Goal: Use online tool/utility: Utilize a website feature to perform a specific function

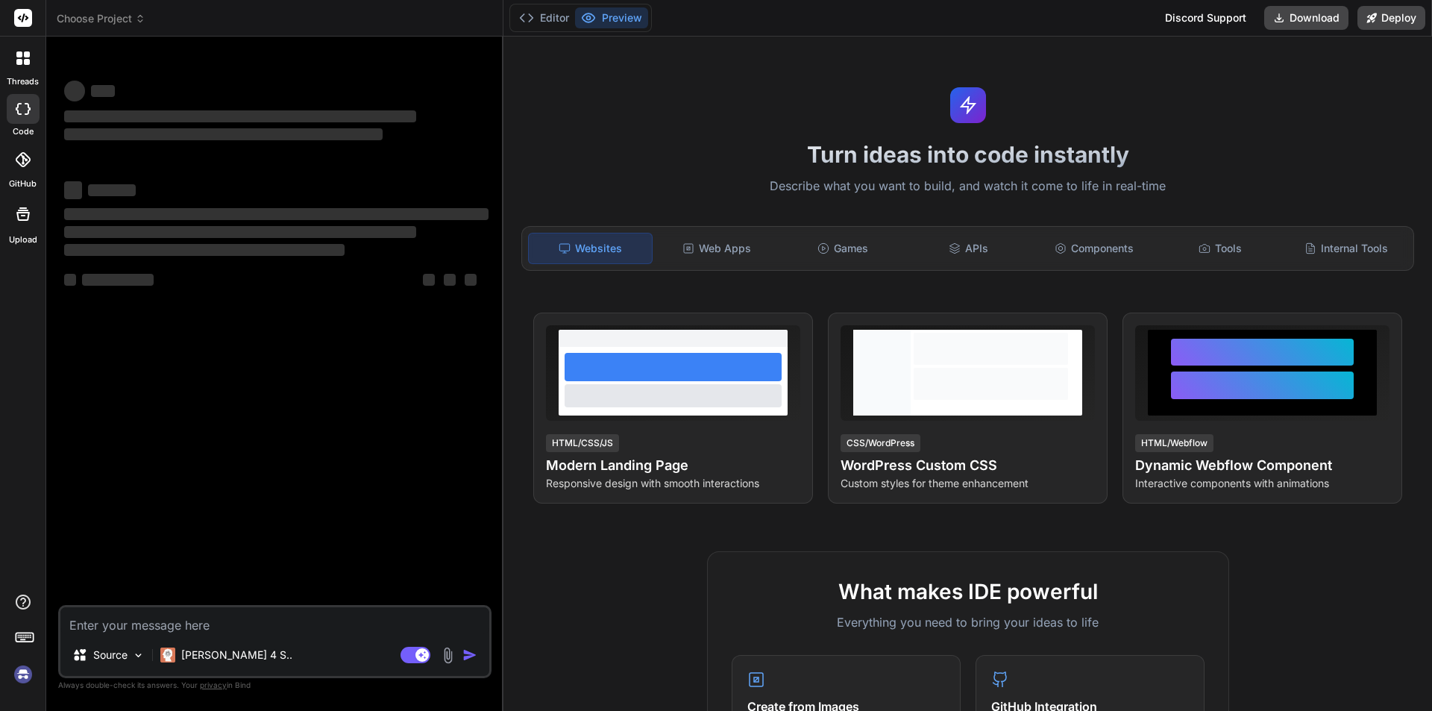
scroll to position [149, 0]
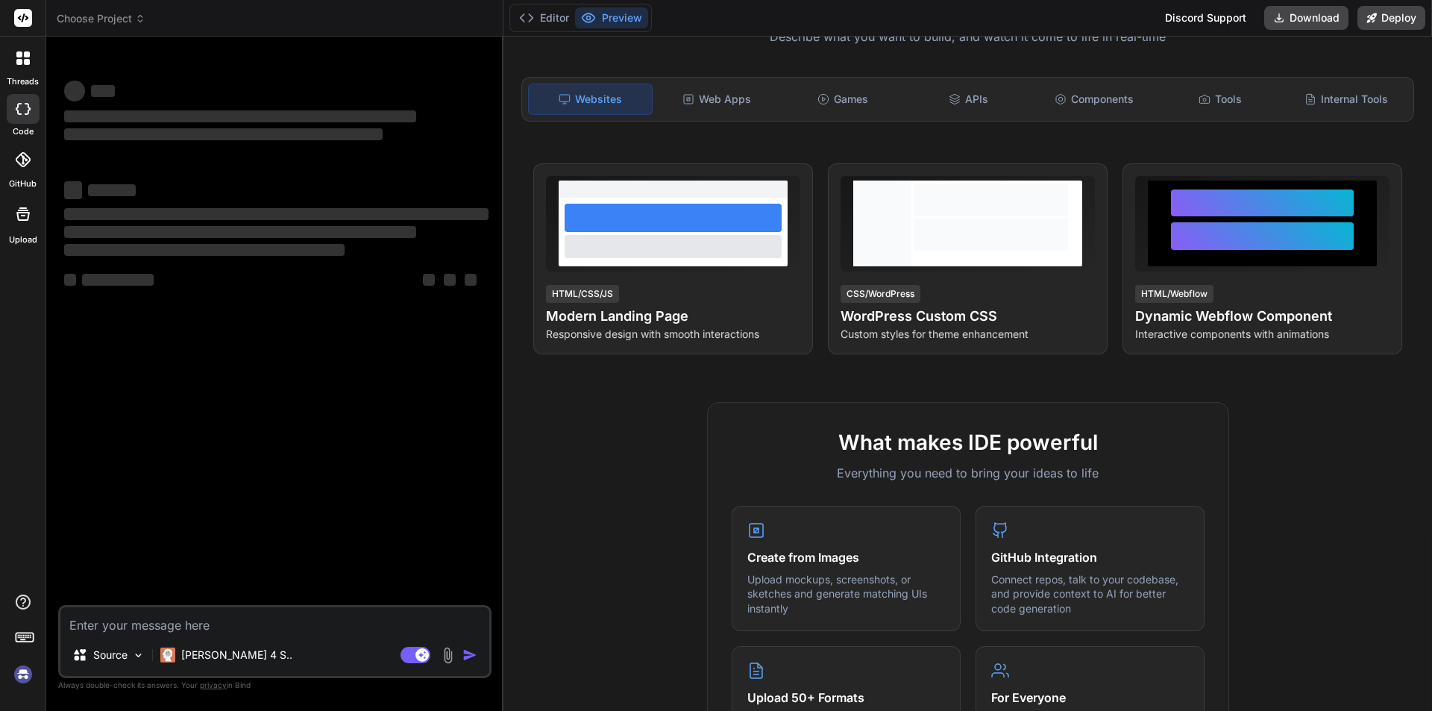
type textarea "x"
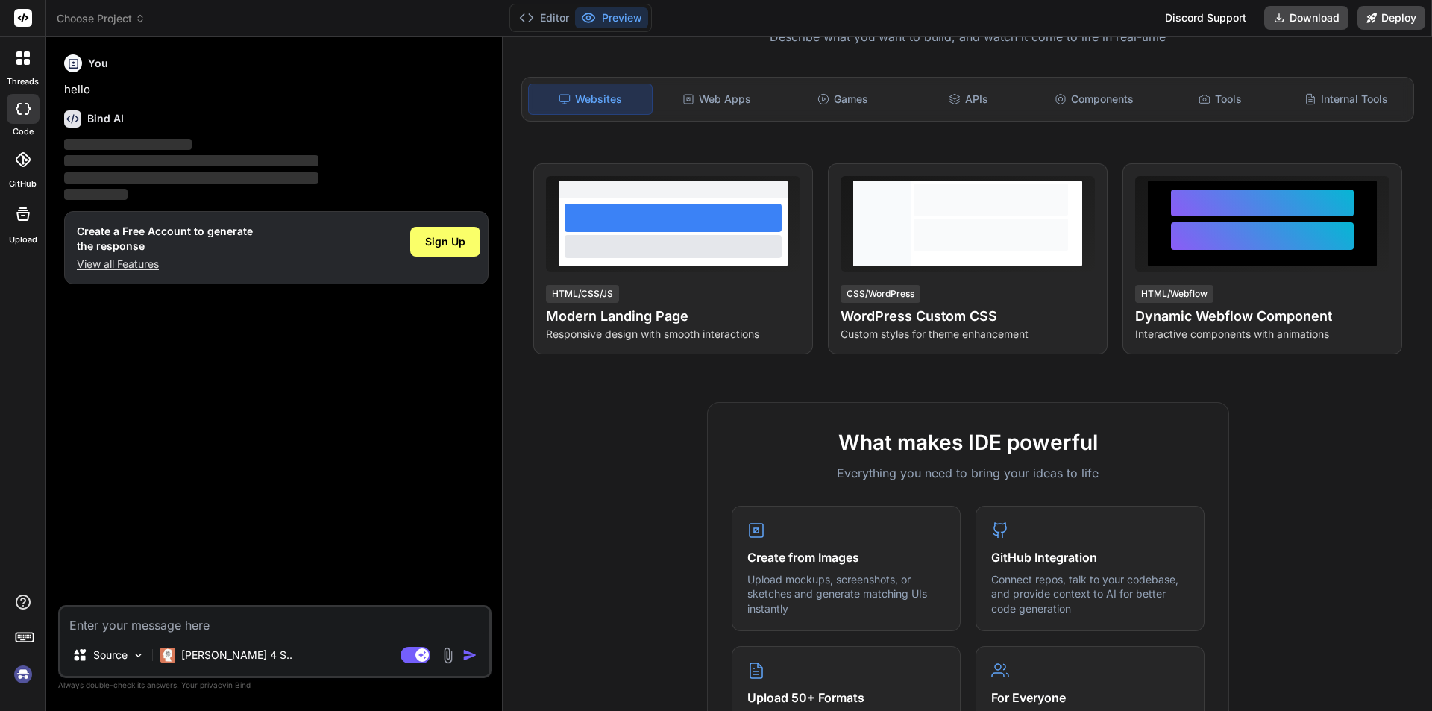
click at [927, 371] on div "Turn ideas into code instantly Describe what you want to build, and watch it co…" at bounding box center [967, 374] width 929 height 674
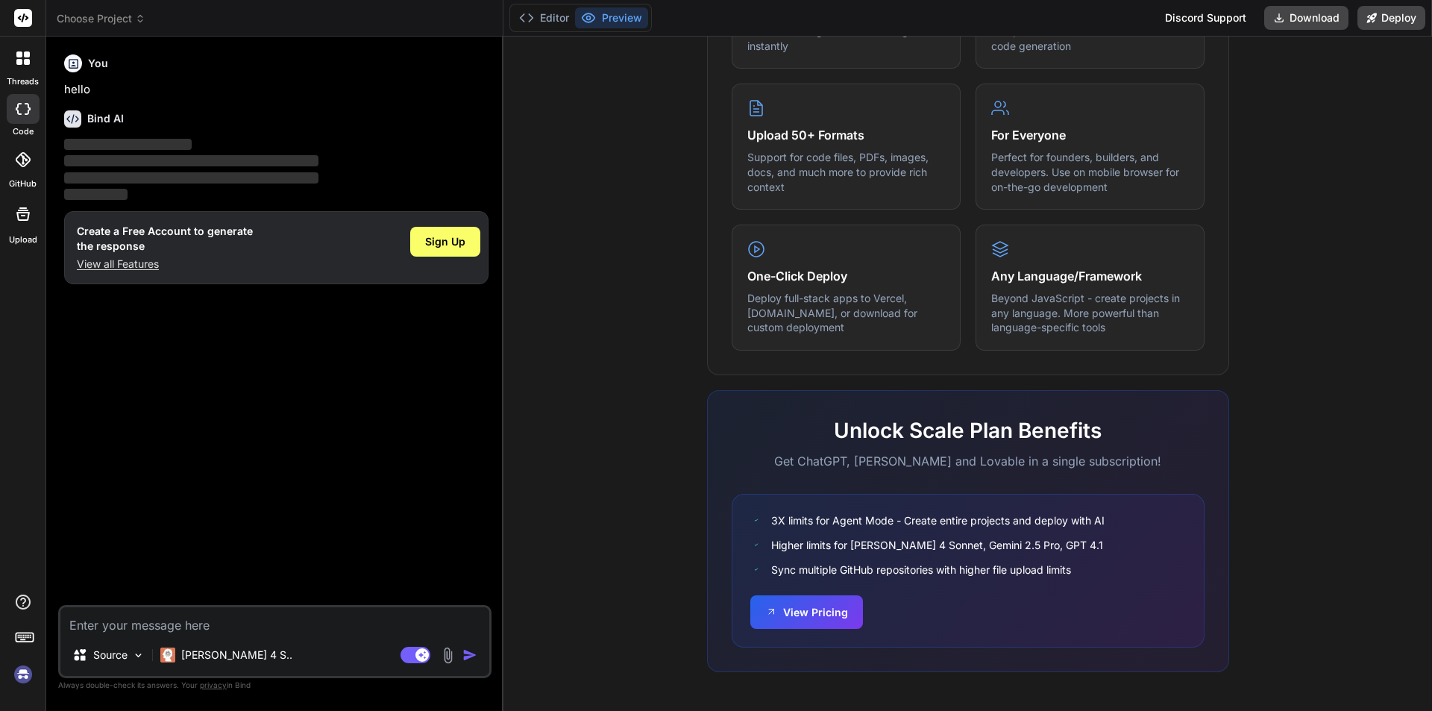
scroll to position [562, 0]
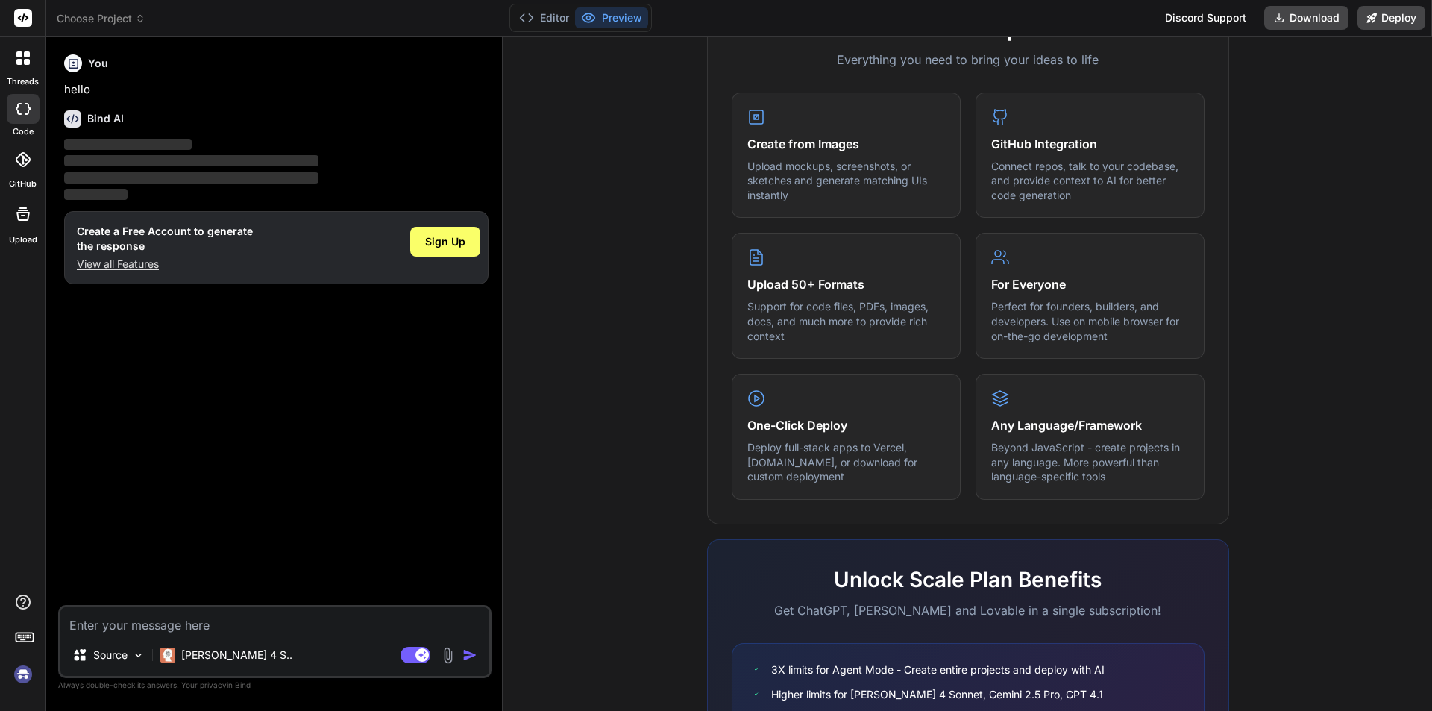
click at [271, 630] on textarea at bounding box center [274, 620] width 429 height 27
click at [280, 632] on textarea at bounding box center [274, 620] width 429 height 27
click at [283, 632] on textarea at bounding box center [274, 620] width 429 height 27
type textarea "b"
type textarea "x"
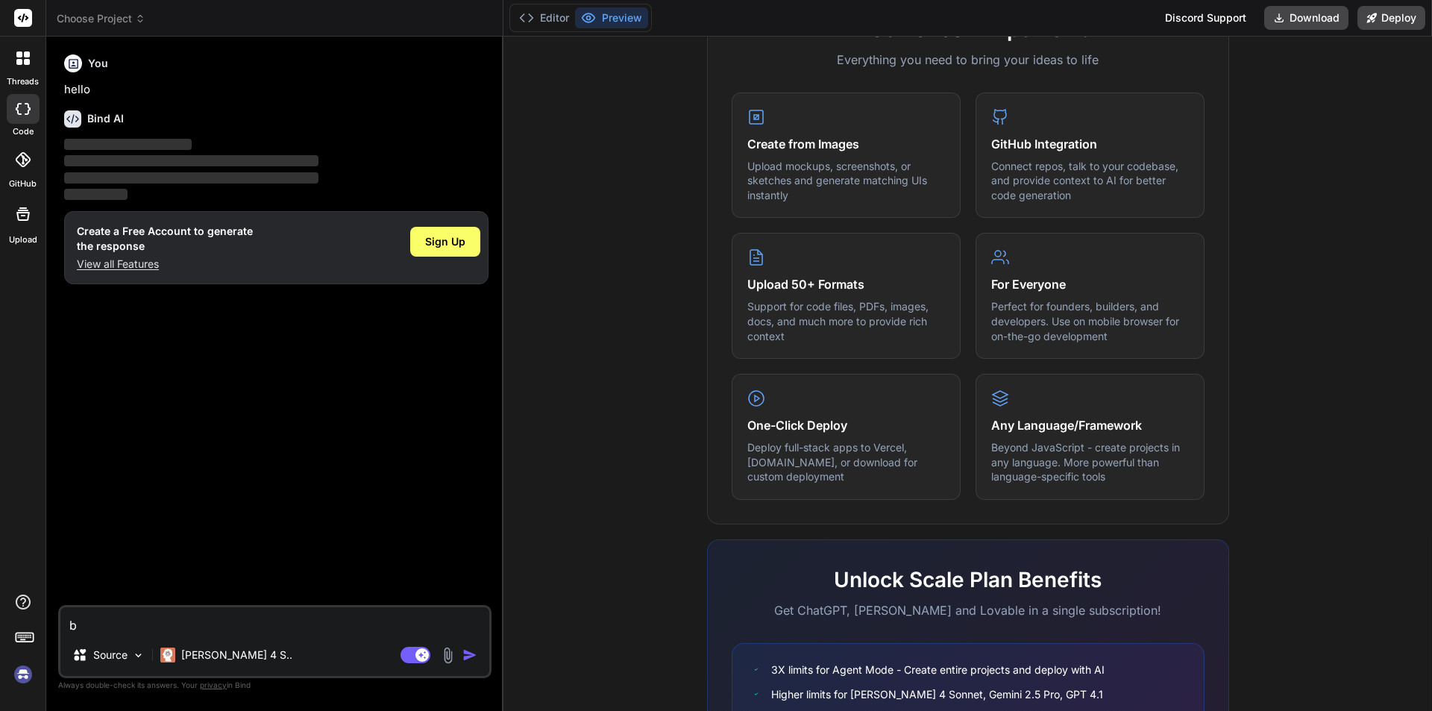
type textarea "bu"
type textarea "x"
type textarea "[PERSON_NAME]"
type textarea "x"
type textarea "buil"
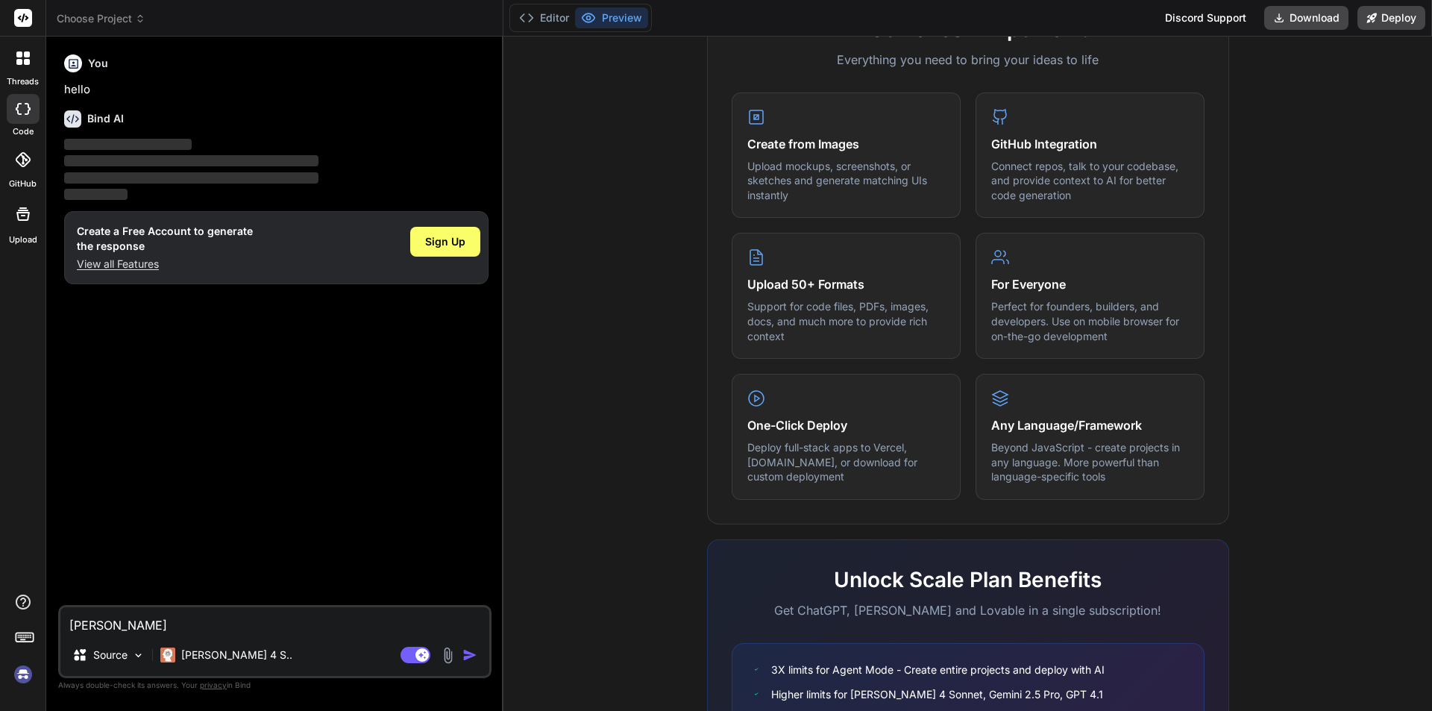
type textarea "x"
type textarea "build"
type textarea "x"
type textarea "build"
type textarea "x"
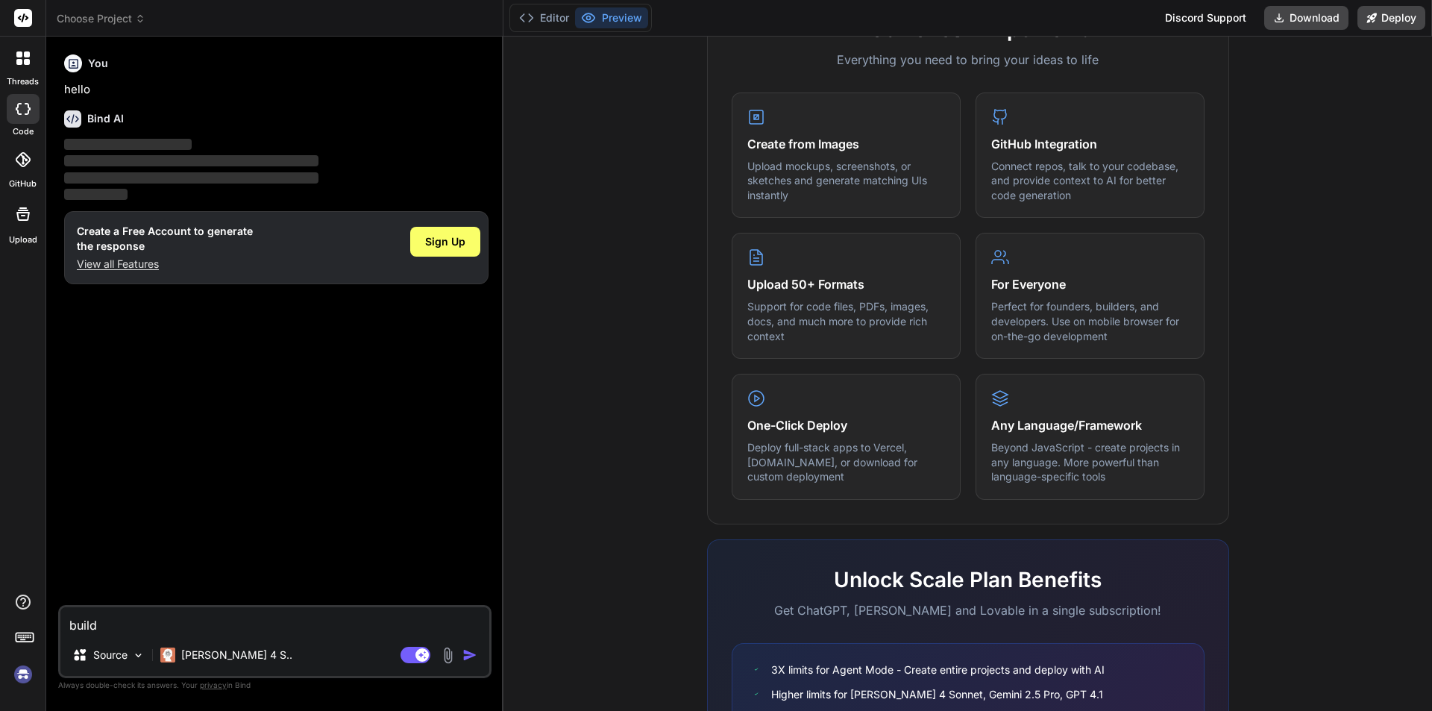
type textarea "build a"
type textarea "x"
type textarea "build ac"
type textarea "x"
type textarea "build aco"
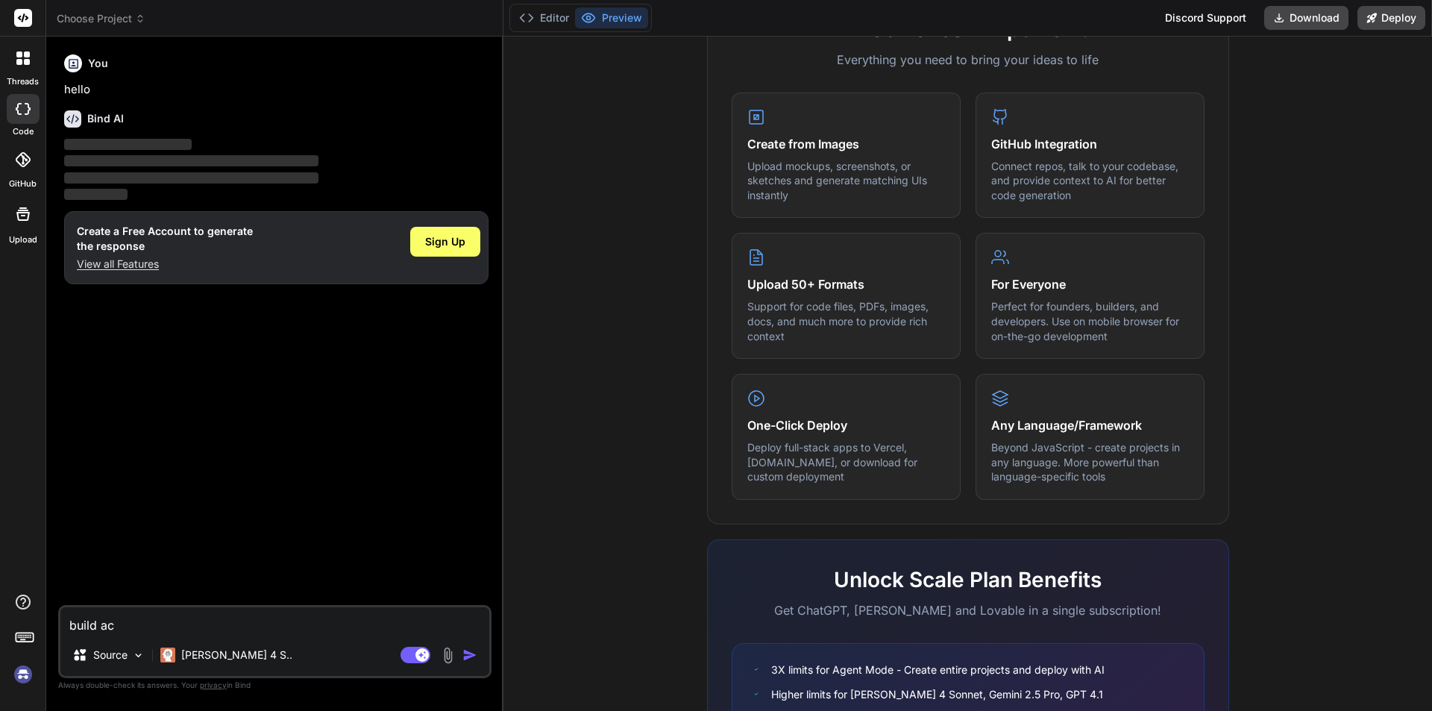
type textarea "x"
type textarea "build ac"
type textarea "x"
type textarea "build a"
type textarea "x"
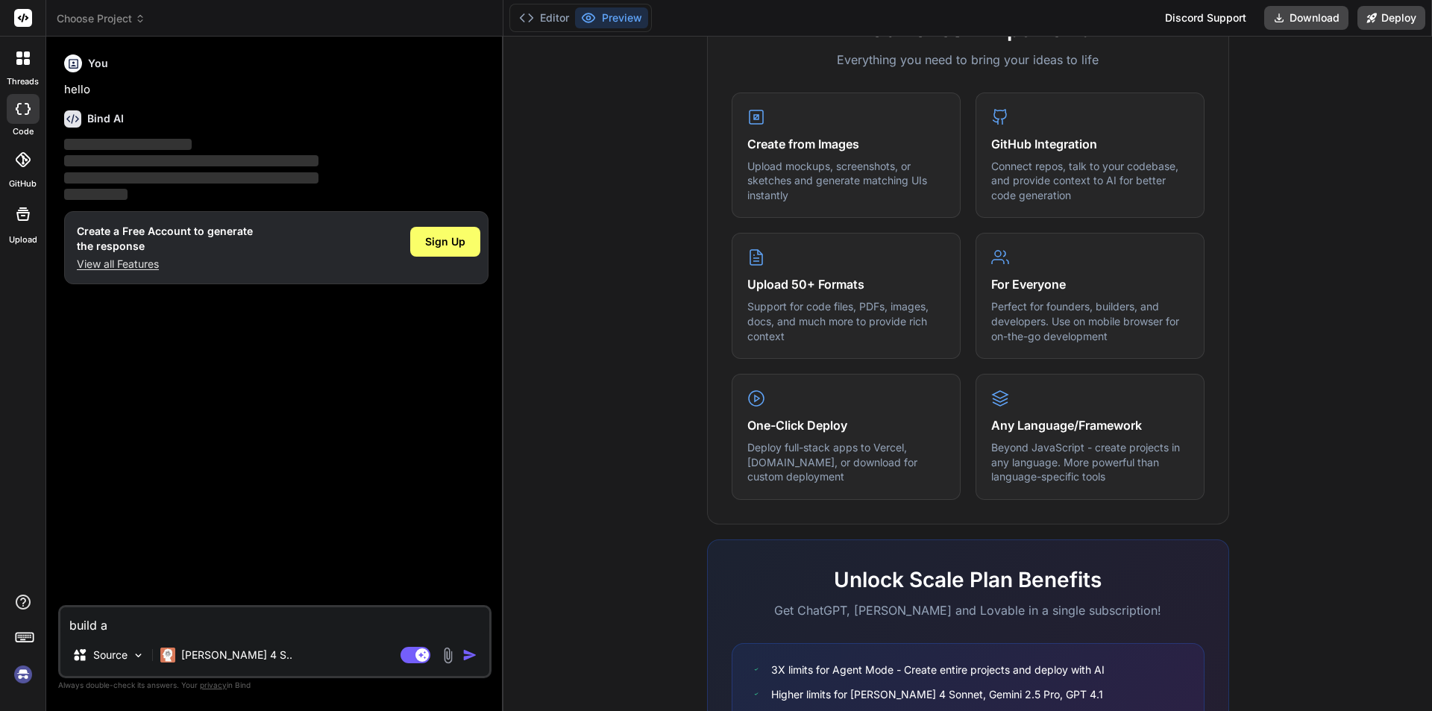
type textarea "build a"
type textarea "x"
type textarea "build a c"
type textarea "x"
type textarea "build a co"
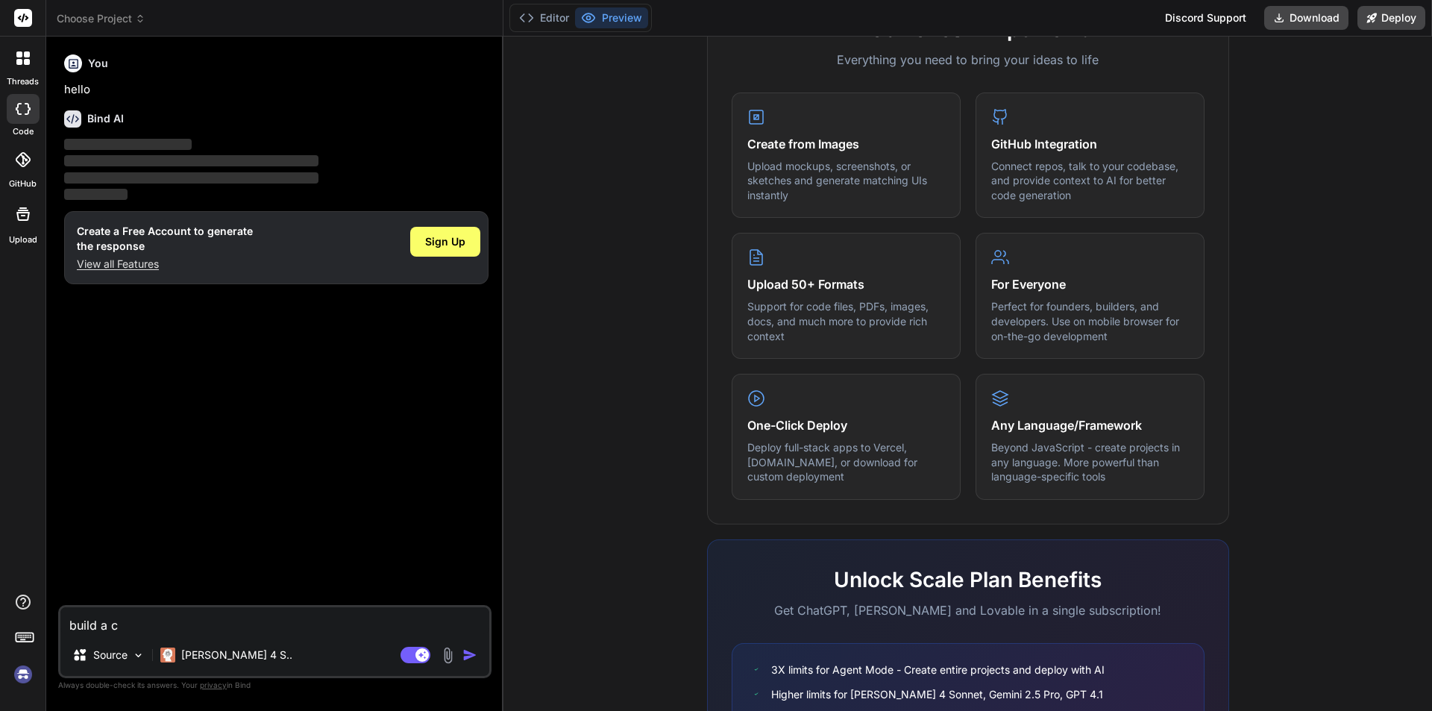
type textarea "x"
type textarea "build a com"
type textarea "x"
type textarea "build a comp"
type textarea "x"
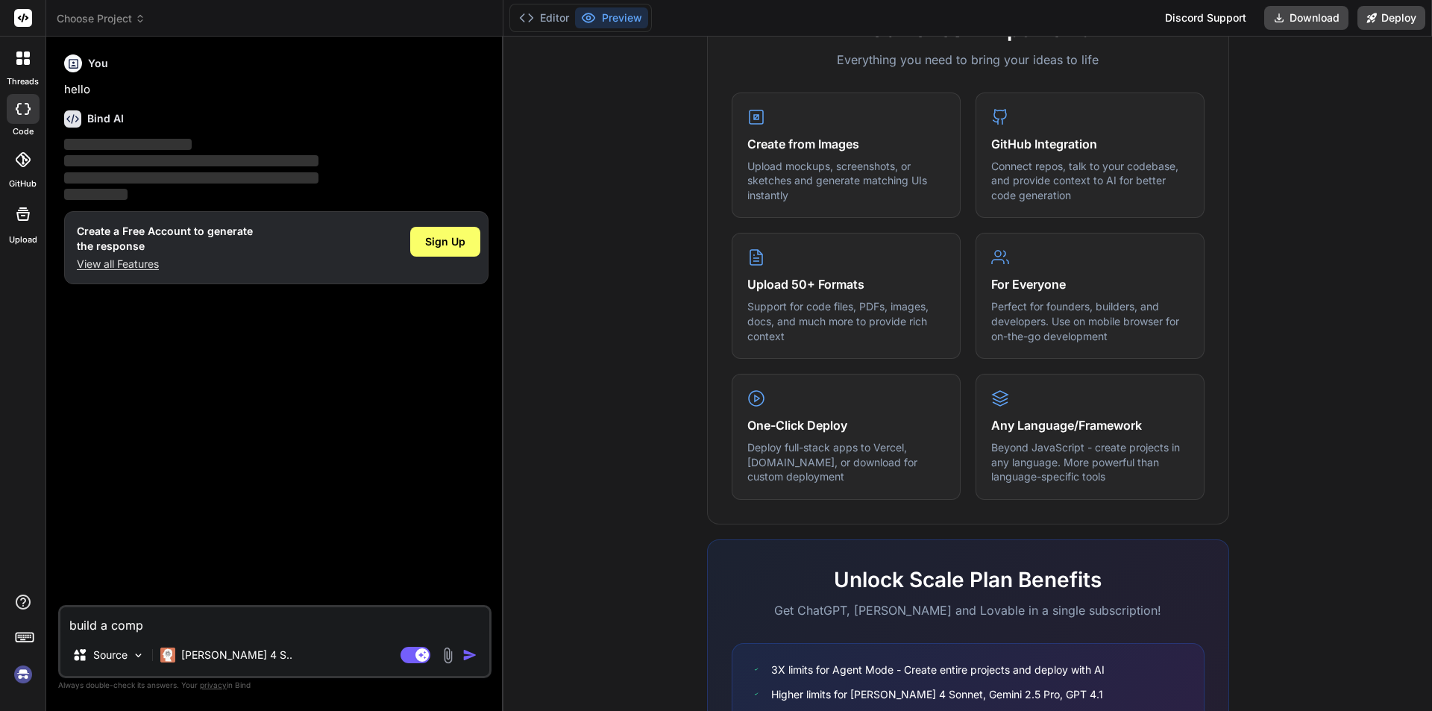
type textarea "build a compl"
type textarea "x"
type textarea "build a comple"
type textarea "x"
type textarea "build a complet"
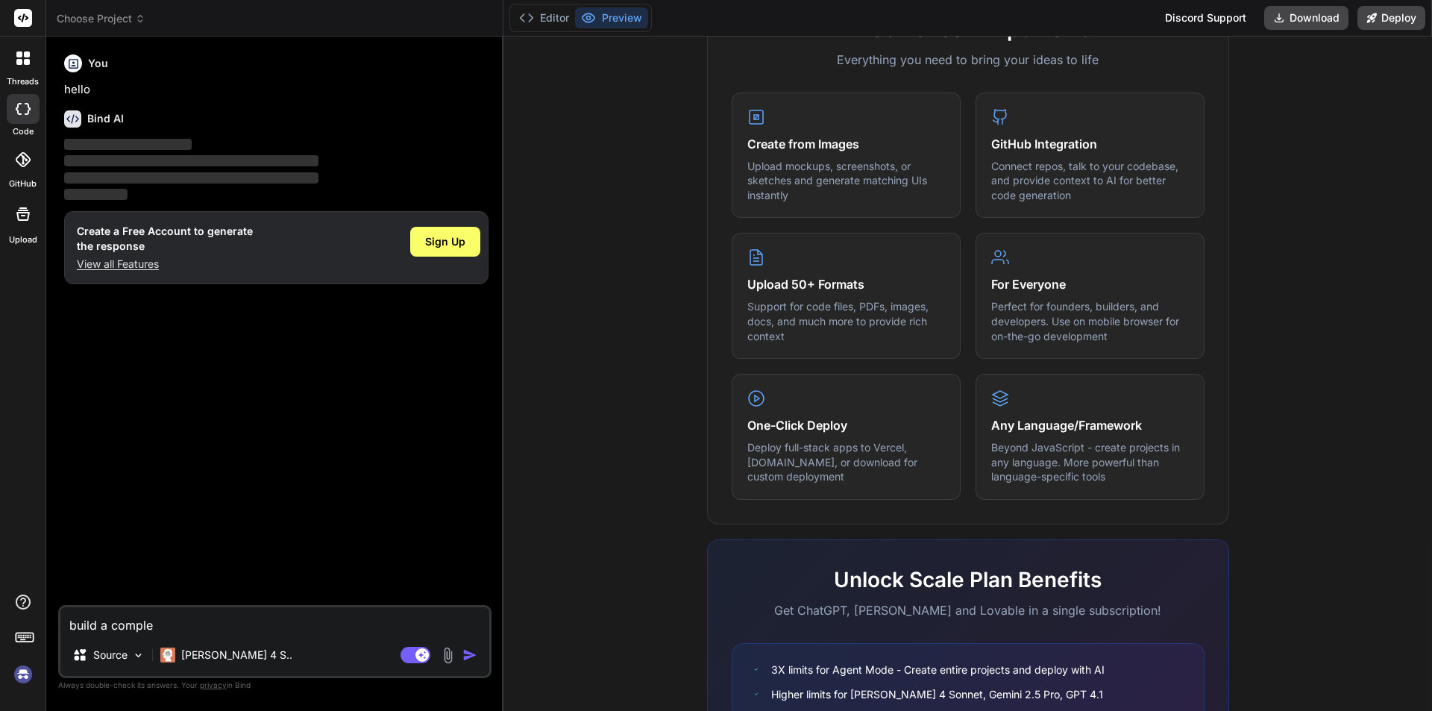
type textarea "x"
type textarea "build a complete"
type textarea "x"
type textarea "build a complete"
type textarea "x"
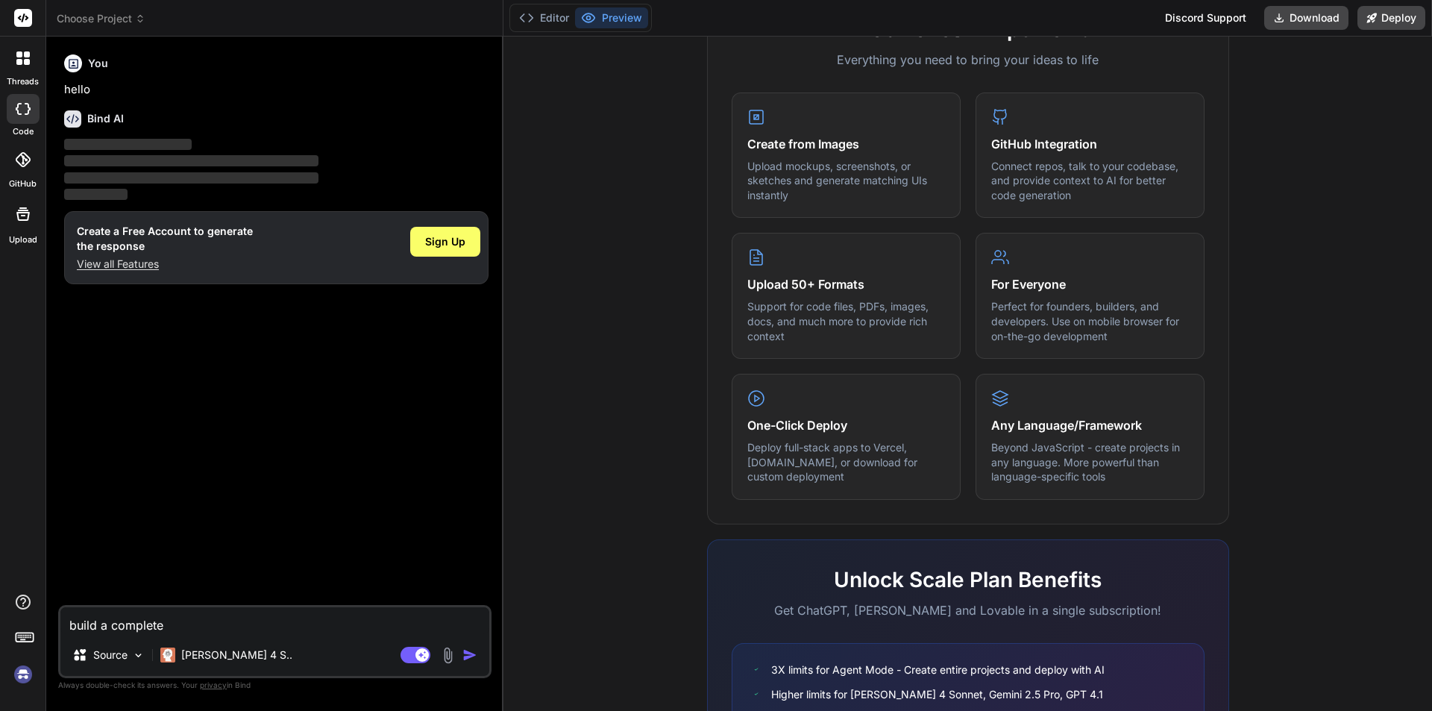
type textarea "build a complete l"
type textarea "x"
type textarea "build a complete la"
type textarea "x"
type textarea "build a complete lan"
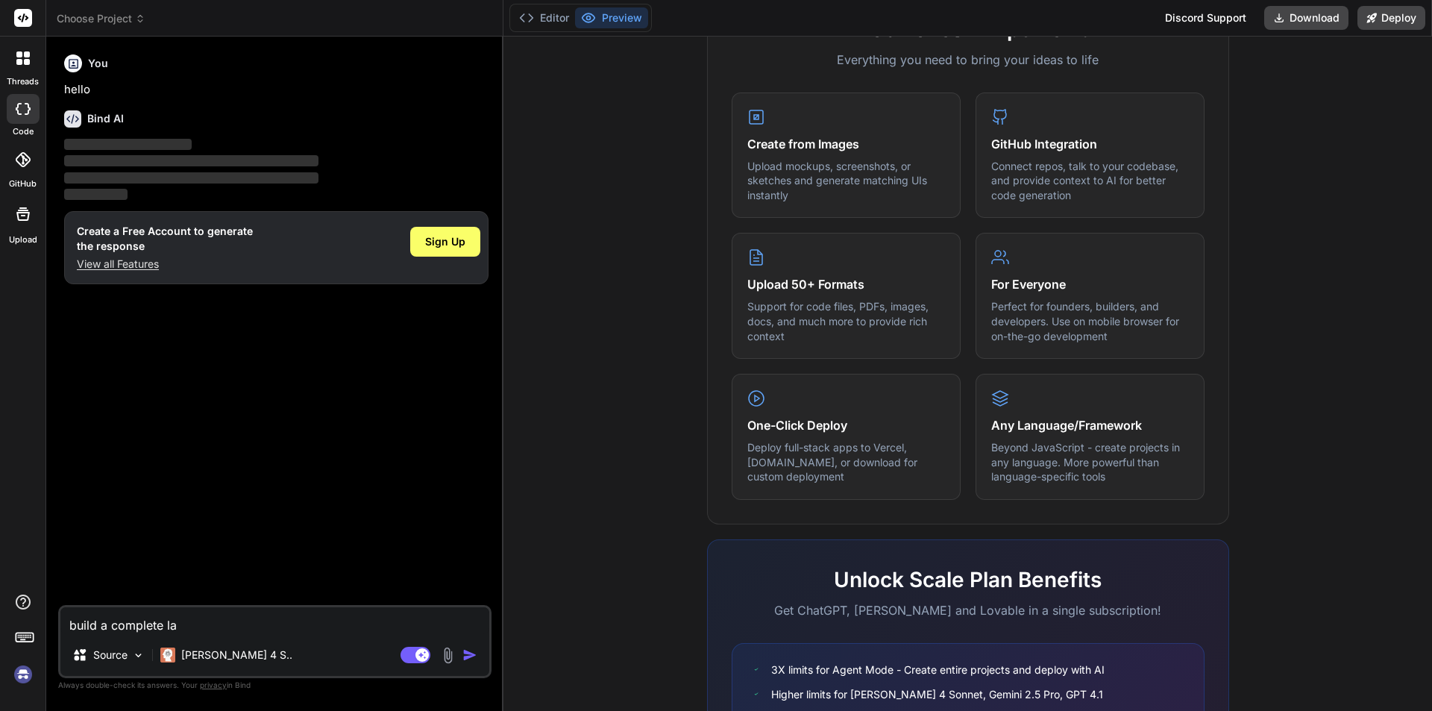
type textarea "x"
type textarea "build a complete lang"
type textarea "x"
type textarea "build a complete langi"
type textarea "x"
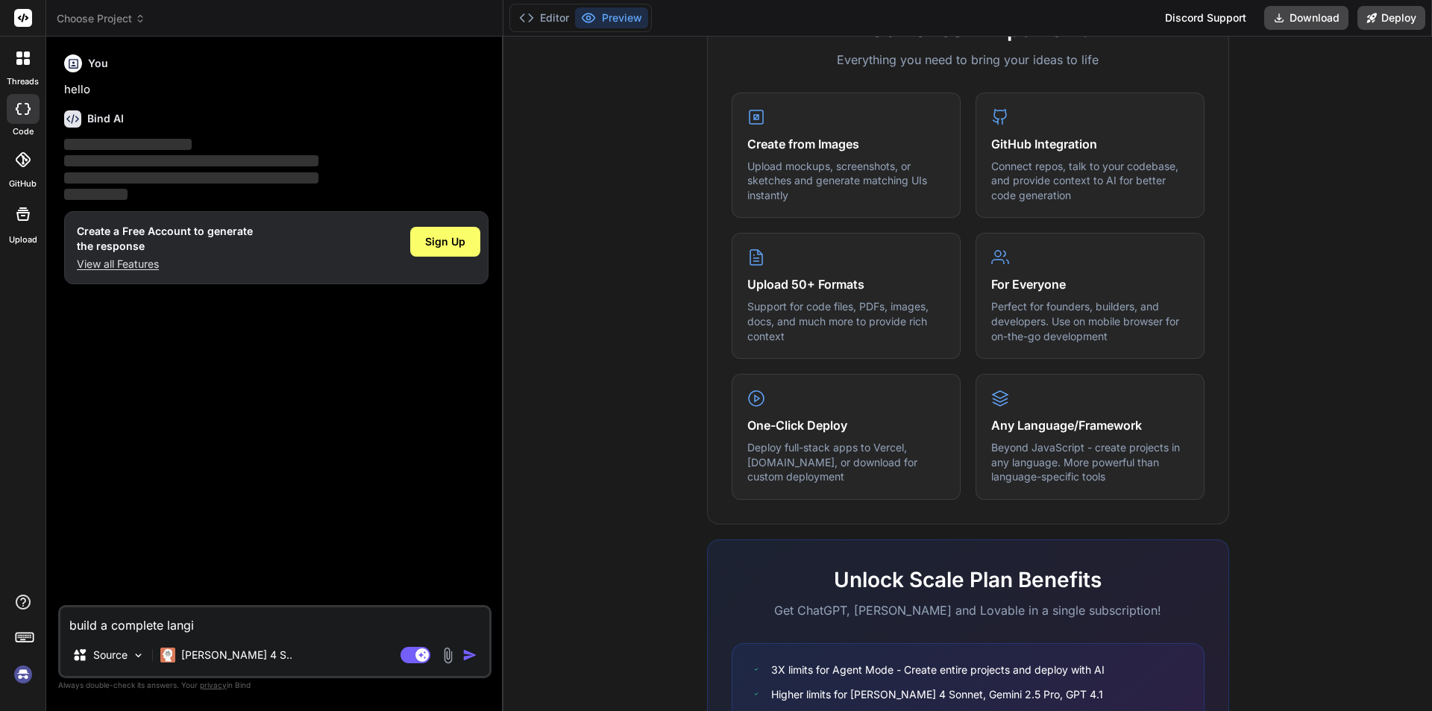
type textarea "build a complete [PERSON_NAME]"
type textarea "x"
type textarea "build a complete langi"
type textarea "x"
type textarea "build a complete lang"
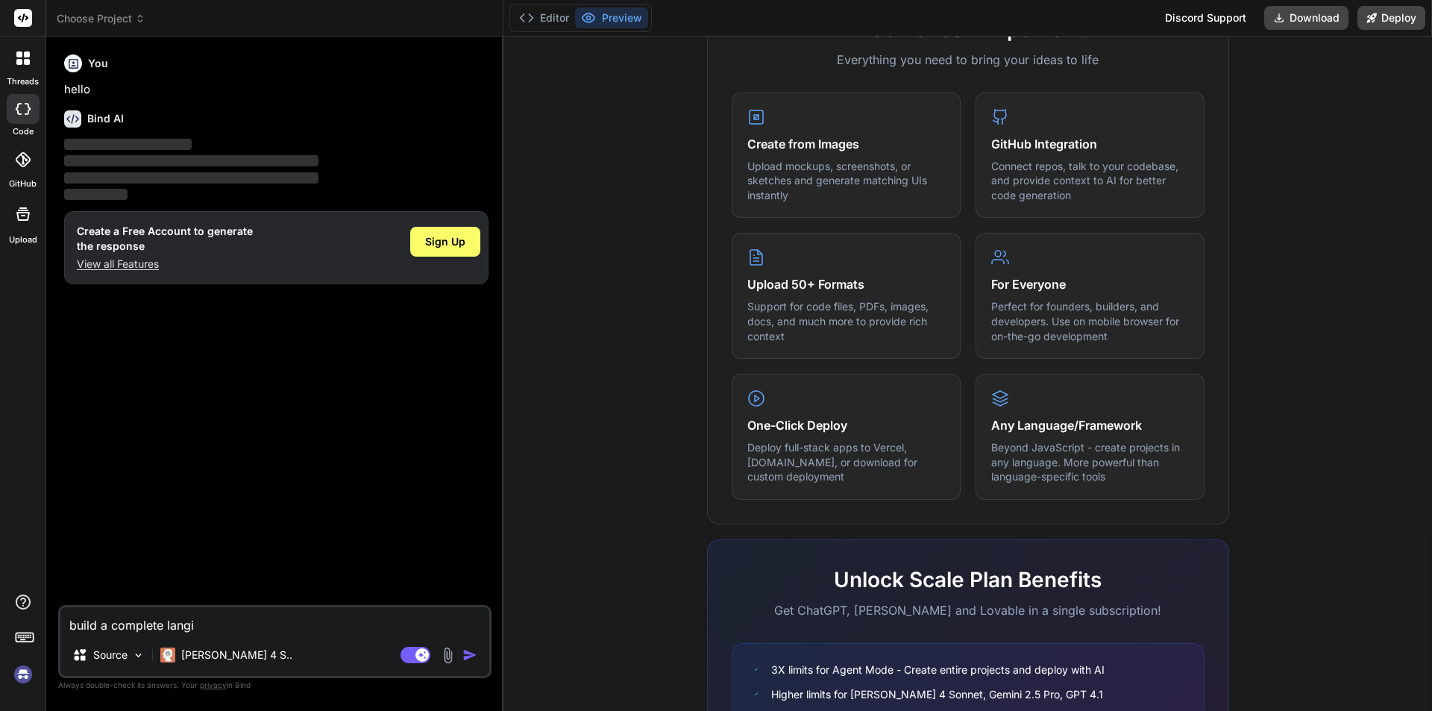
type textarea "x"
type textarea "build a complete lan"
type textarea "x"
type textarea "build a complete land"
type textarea "x"
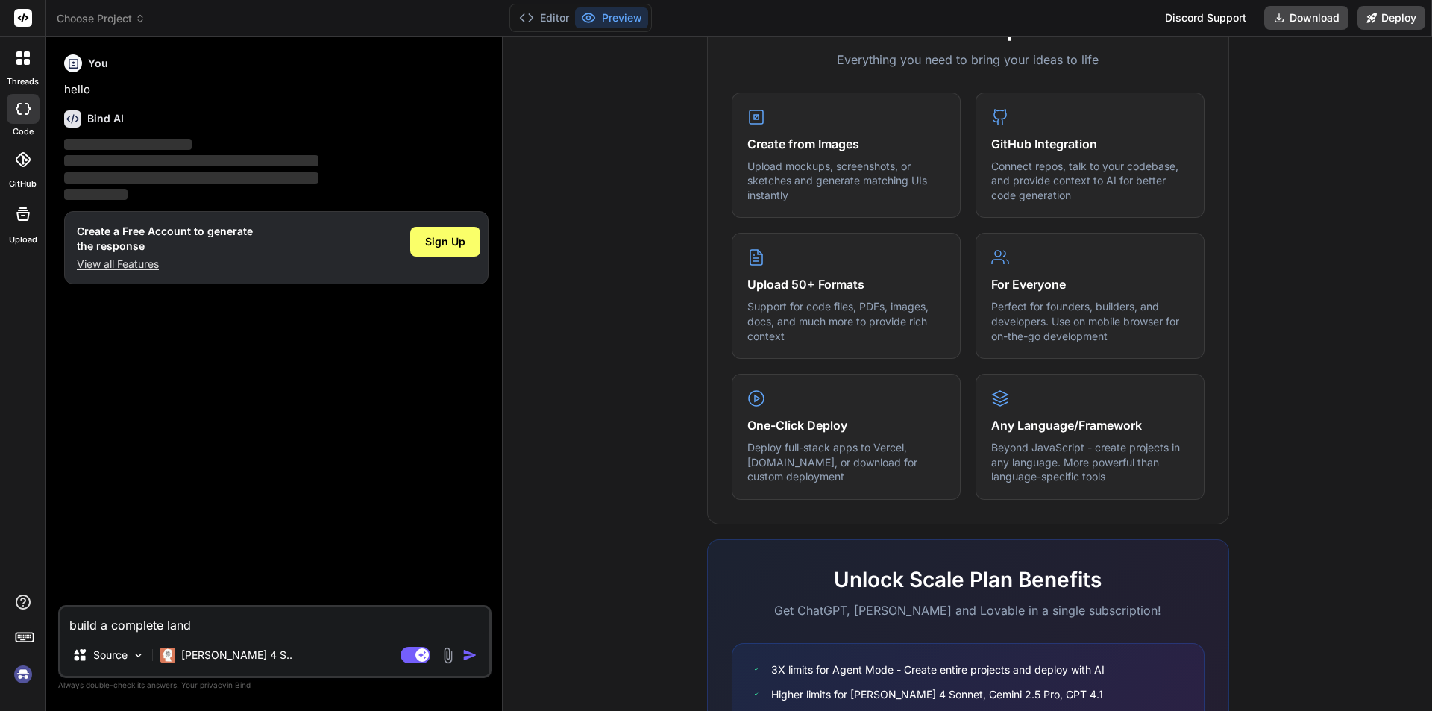
type textarea "build a complete [PERSON_NAME]"
type textarea "x"
type textarea "build a complete [PERSON_NAME]"
type textarea "x"
type textarea "build a complete landing"
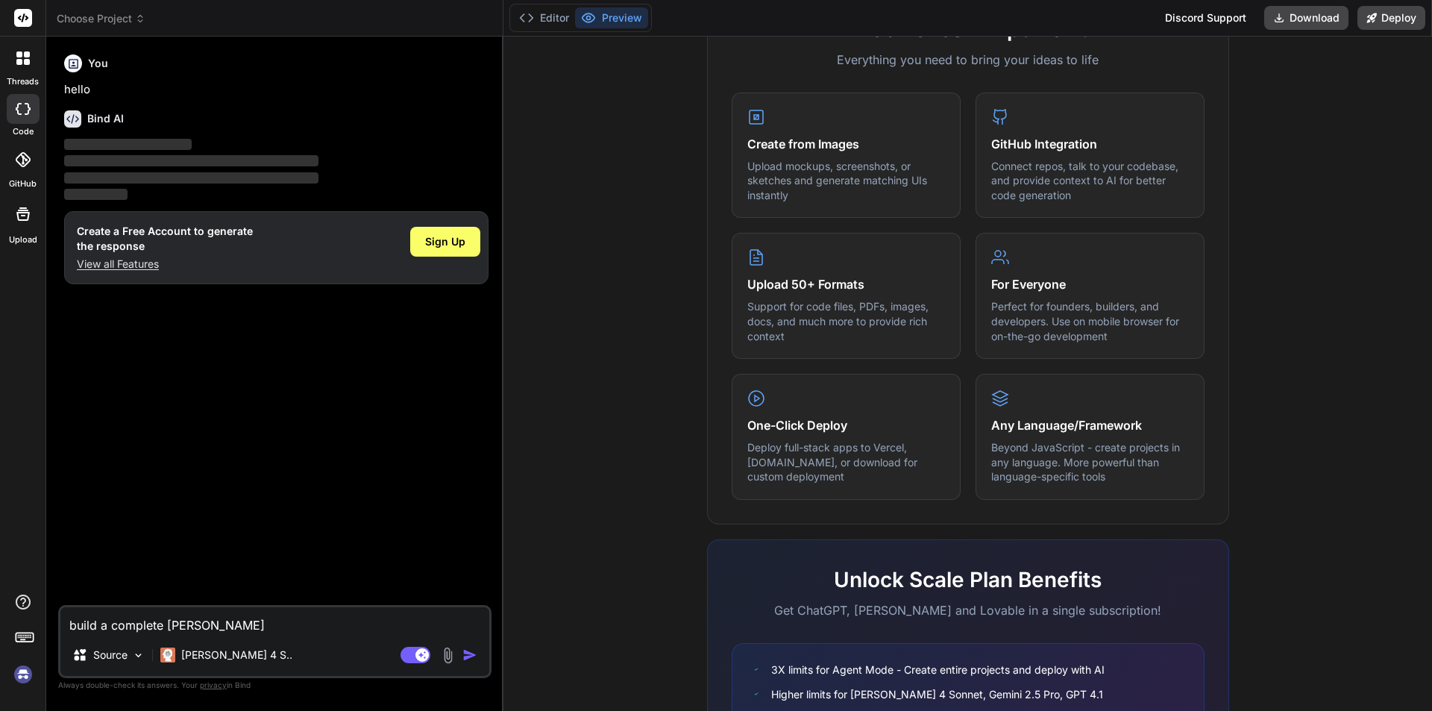
type textarea "x"
type textarea "build a complete landing"
type textarea "x"
type textarea "build a complete landing p"
type textarea "x"
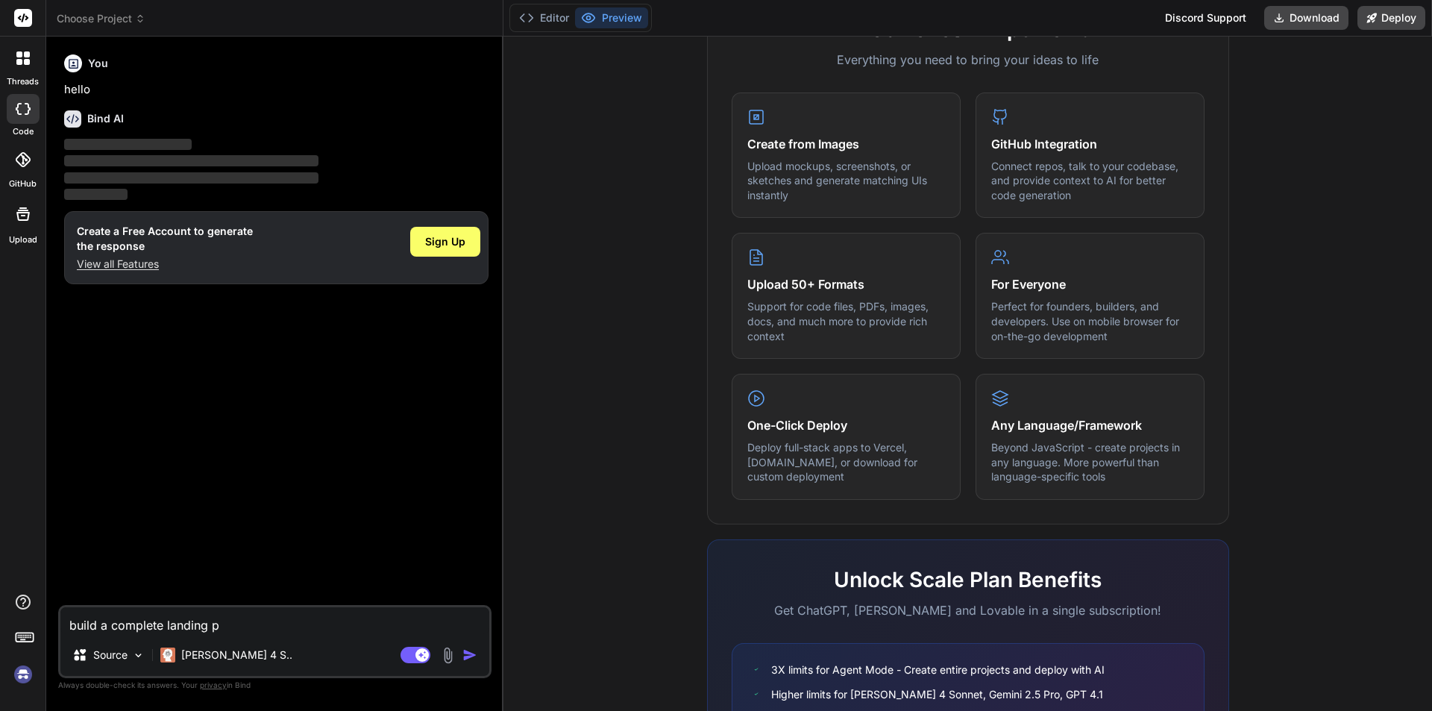
type textarea "build a complete landing pa"
type textarea "x"
type textarea "build a complete landing pag"
type textarea "x"
type textarea "build a complete landing page"
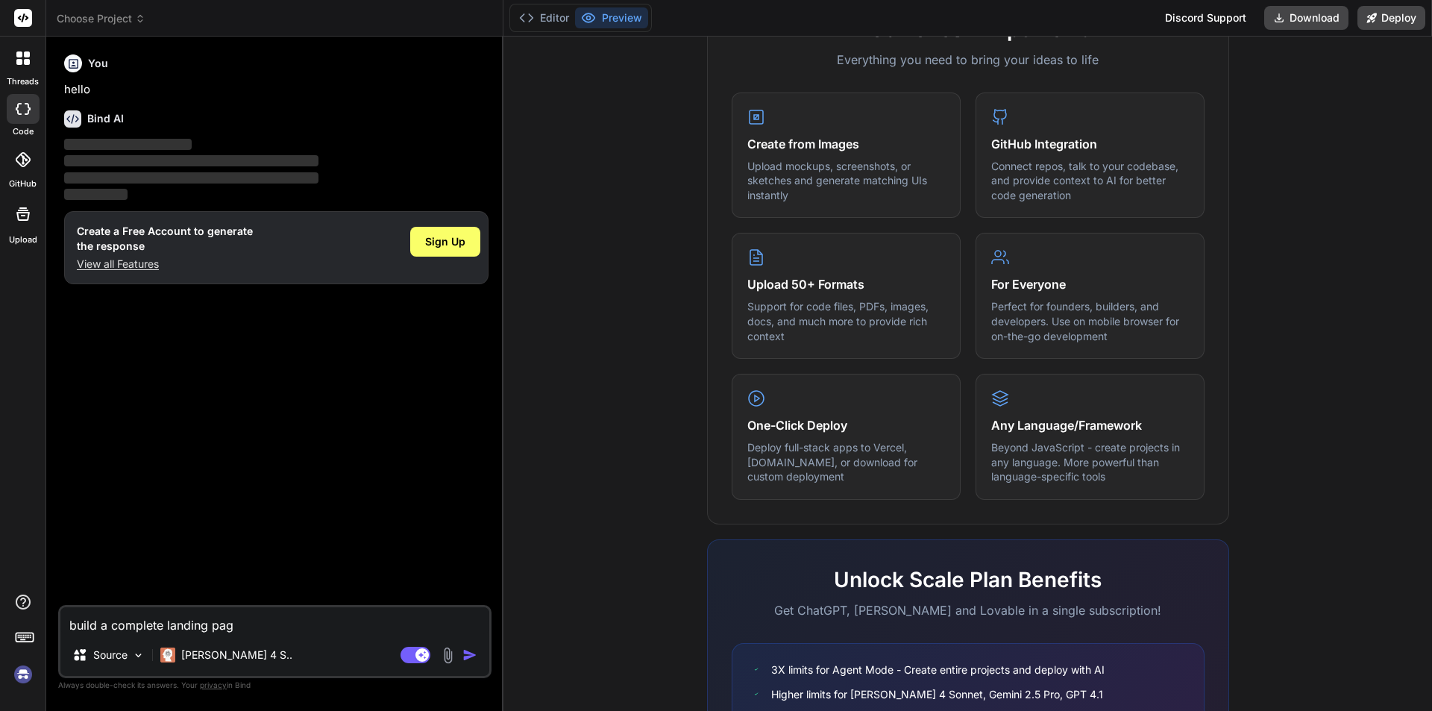
type textarea "x"
type textarea "build a complete landing page"
type textarea "x"
type textarea "build a complete landing page g"
type textarea "x"
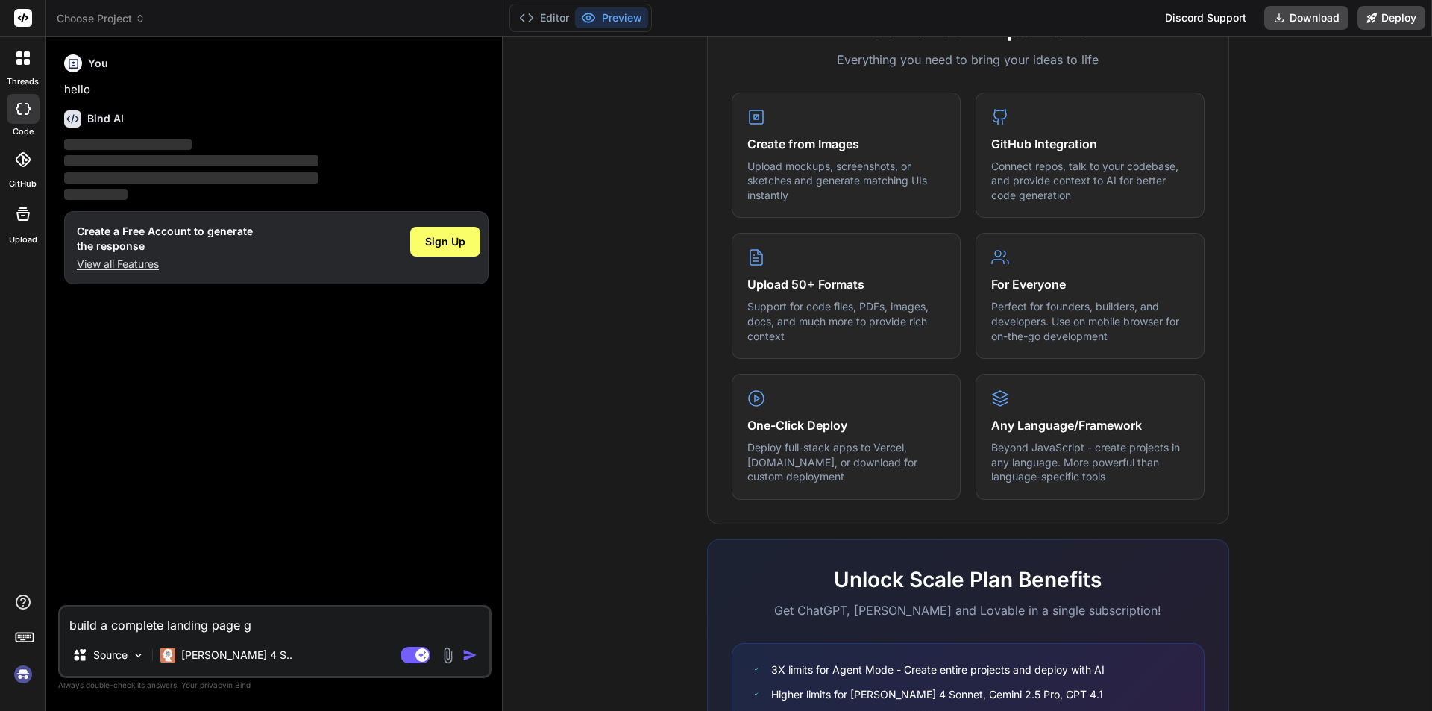
type textarea "build a complete landing page"
type textarea "x"
type textarea "build a complete landing page f"
type textarea "x"
type textarea "build a complete landing page fo"
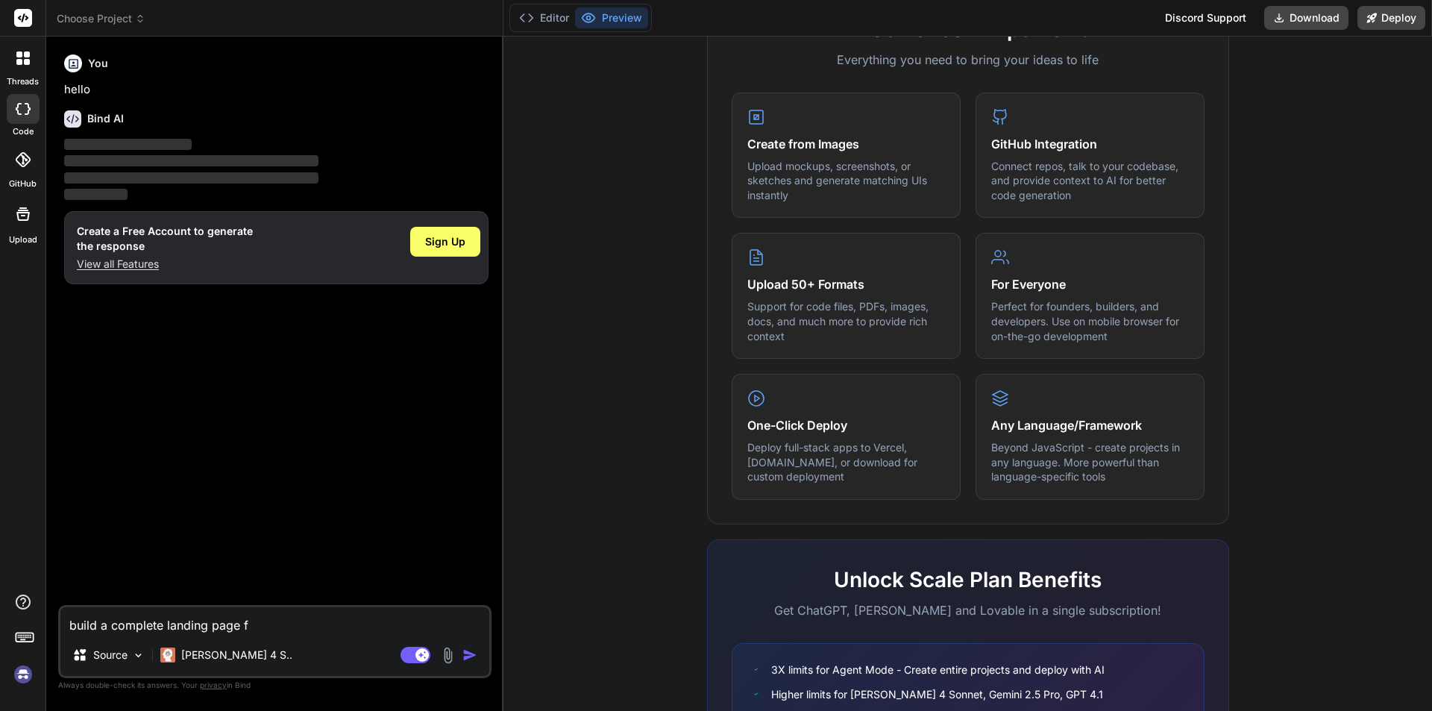
type textarea "x"
type textarea "build a complete landing page for"
type textarea "x"
type textarea "build a complete landing page for"
type textarea "x"
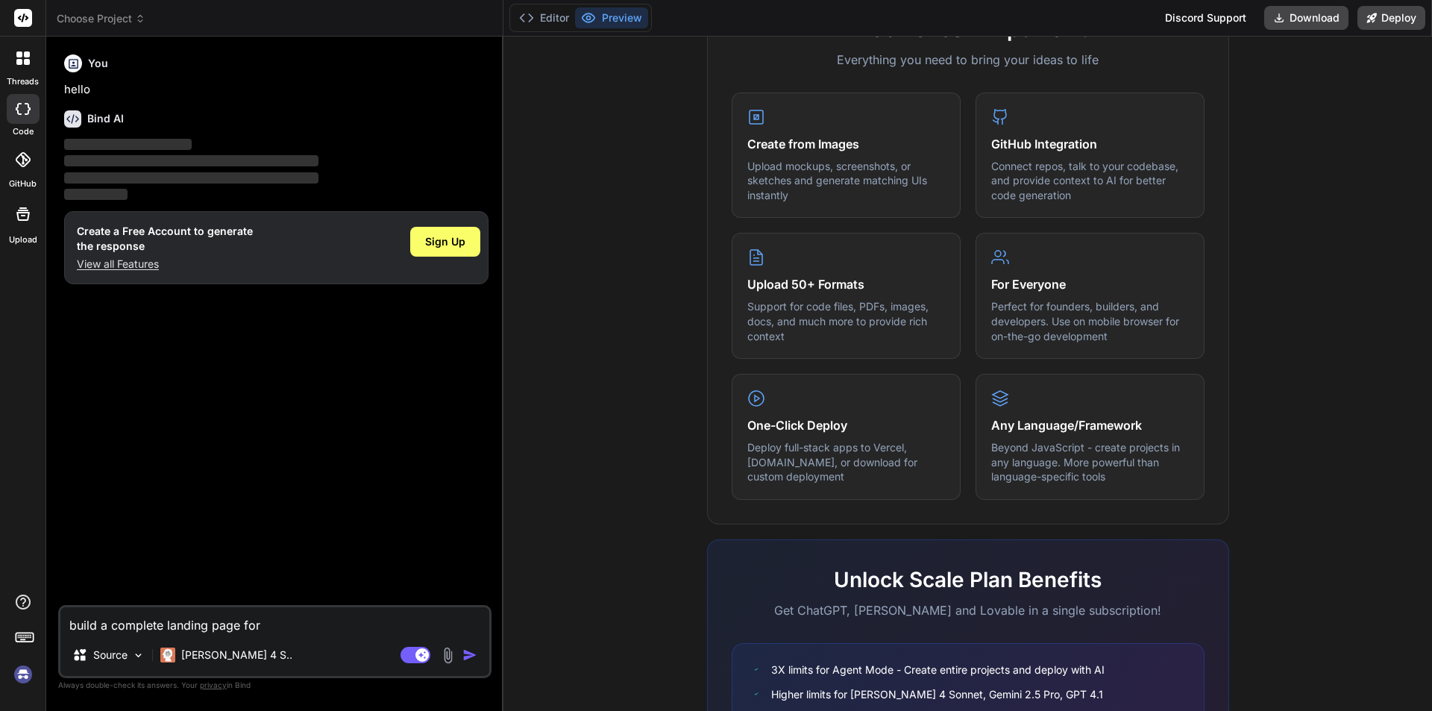
type textarea "build a complete landing page for h"
type textarea "x"
type textarea "build a complete landing page for ho"
type textarea "x"
type textarea "build a complete landing page for hos"
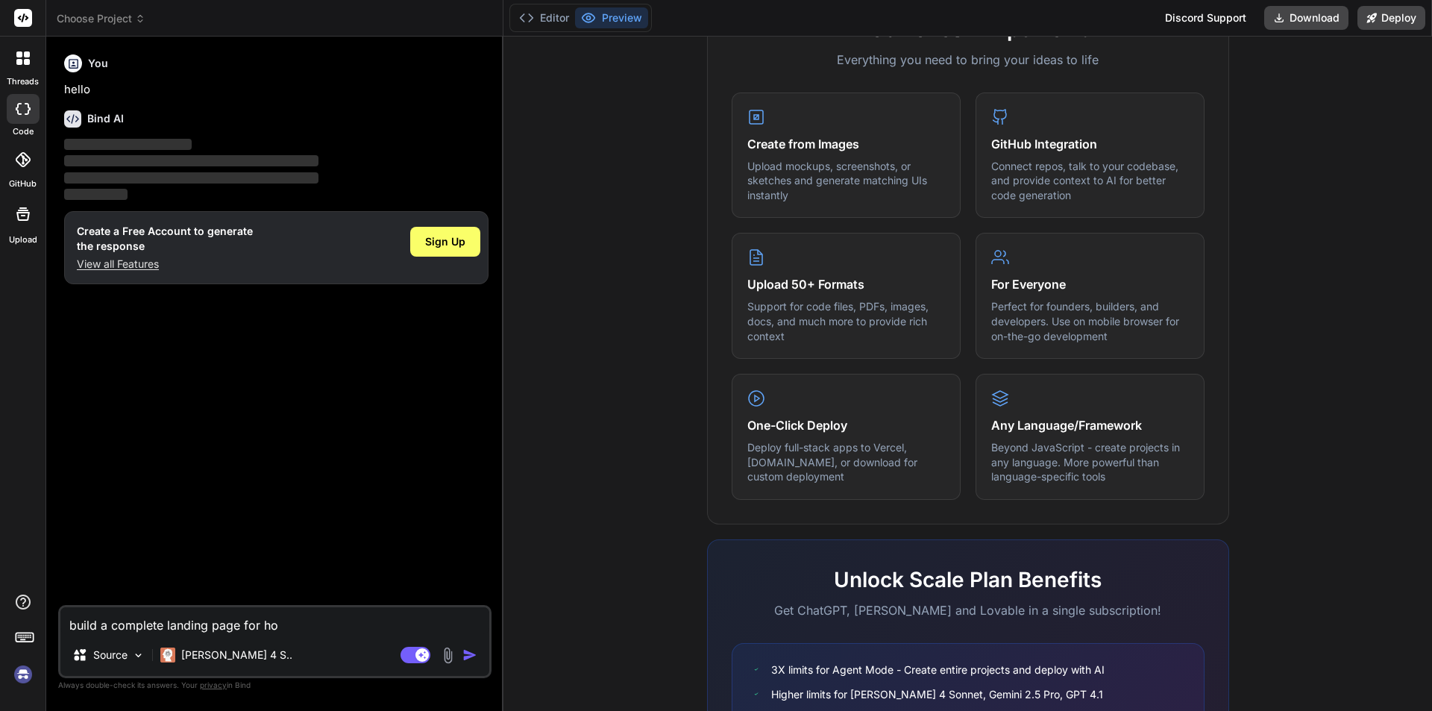
type textarea "x"
type textarea "build a complete landing page for hosp"
type textarea "x"
type textarea "build a complete landing page for hospi"
type textarea "x"
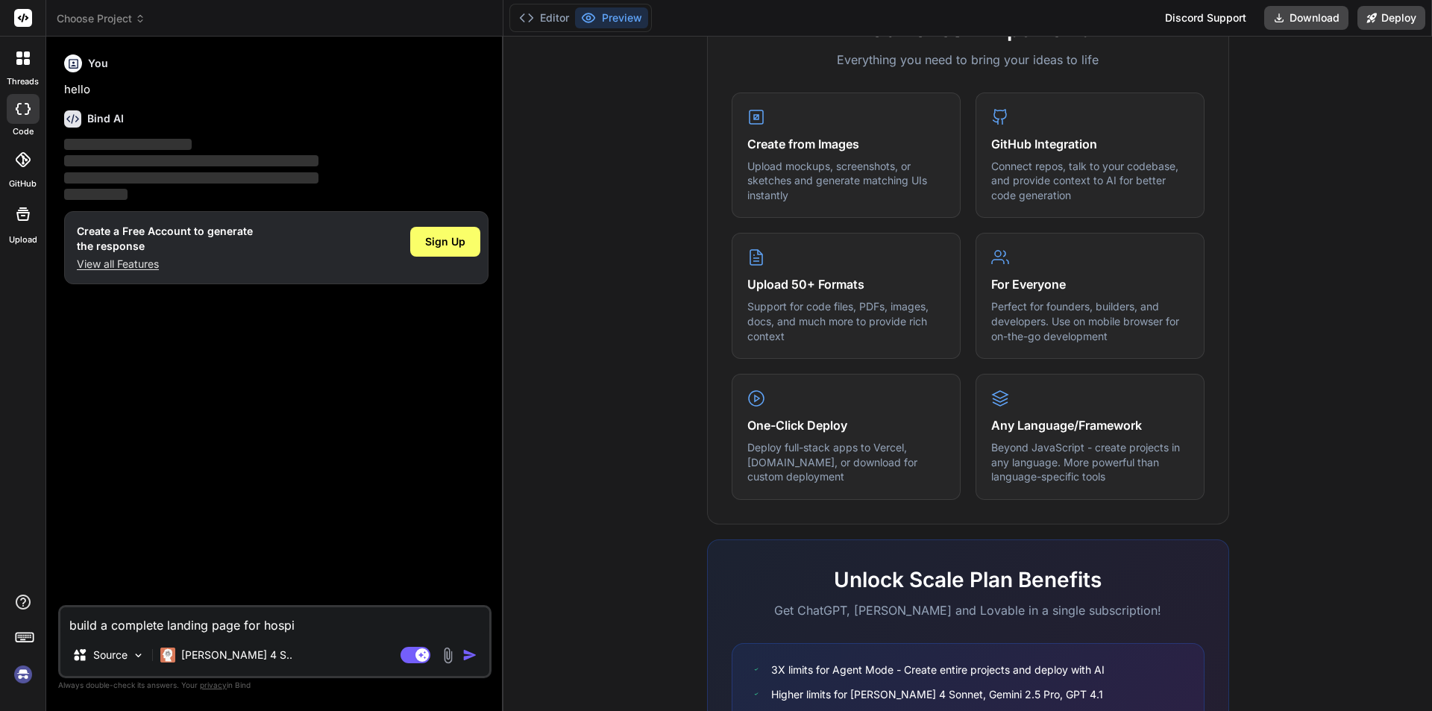
type textarea "build a complete landing page for hospit"
type textarea "x"
type textarea "build a complete landing page for hospita"
type textarea "x"
type textarea "build a complete landing page for hospital"
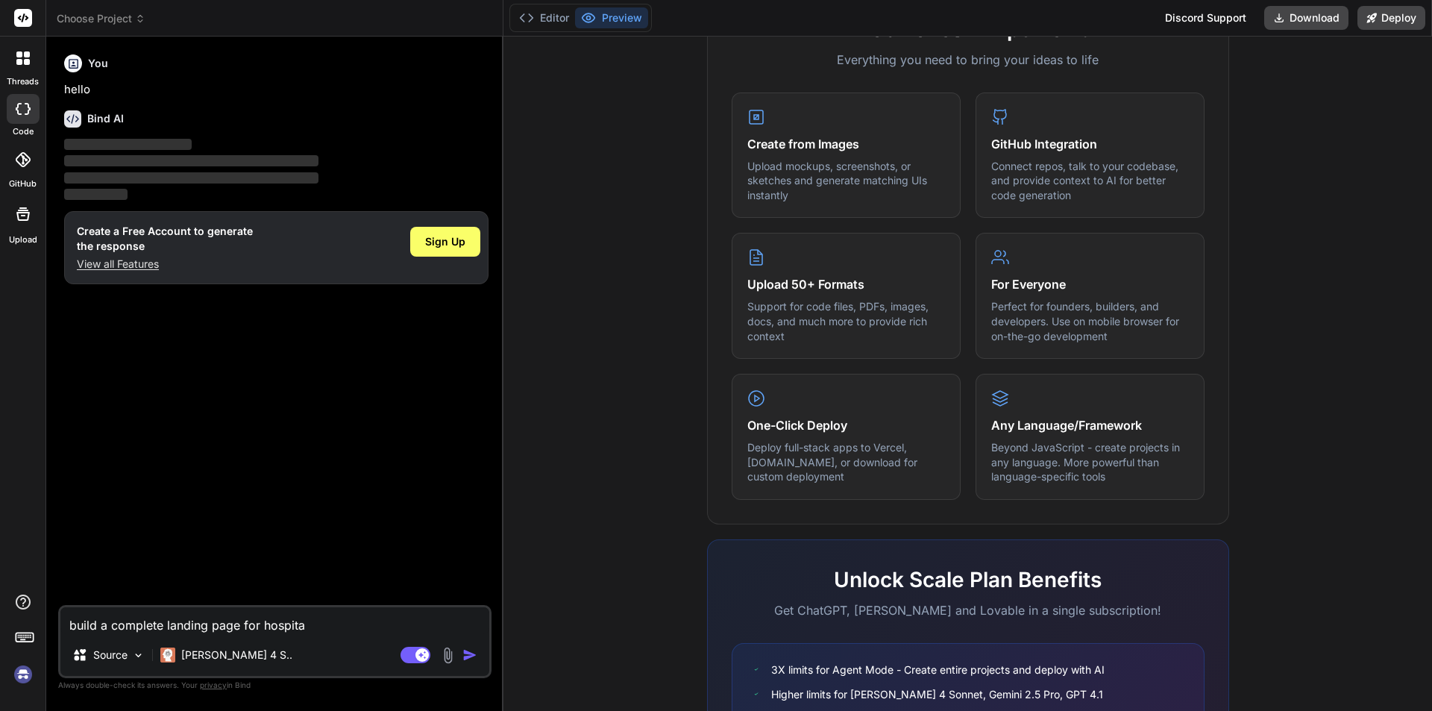
type textarea "x"
type textarea "build a complete landing page for hospital"
type textarea "x"
type textarea "build a complete landing page for hospital m"
type textarea "x"
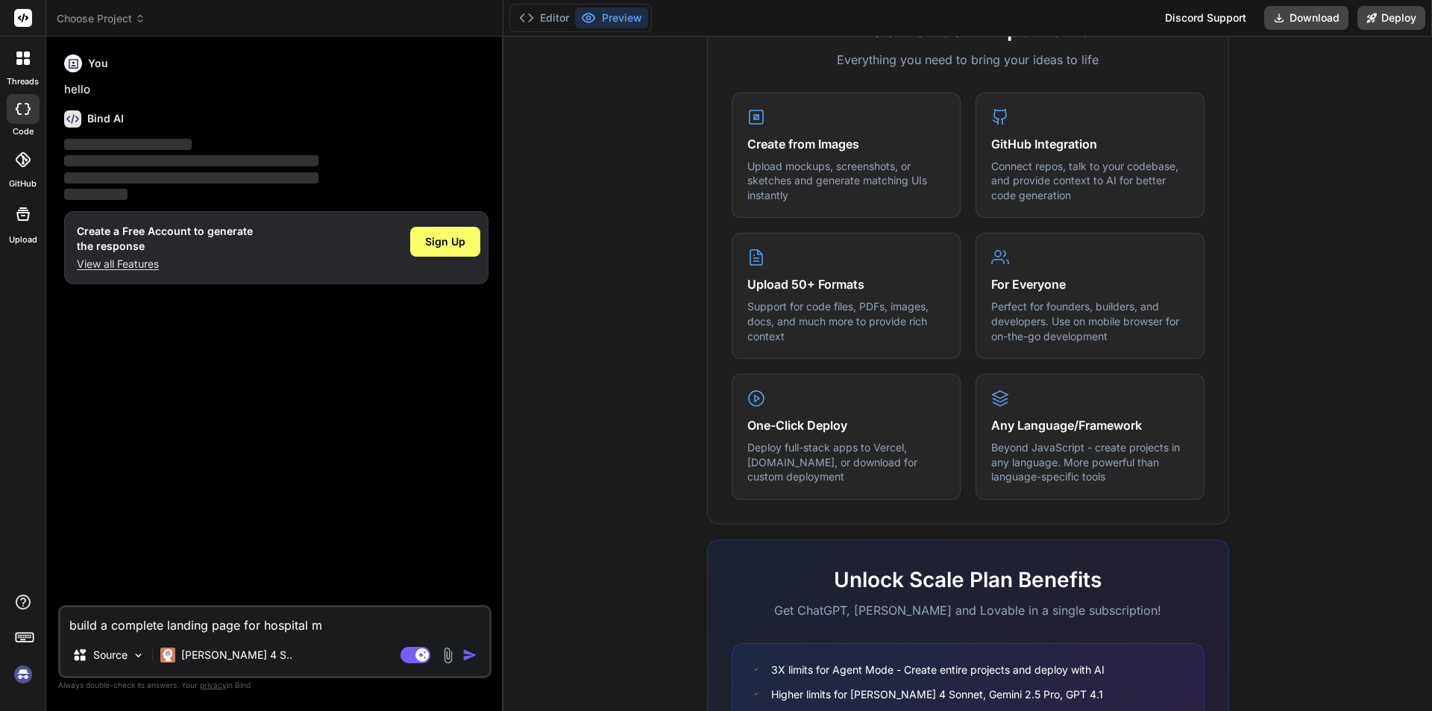
type textarea "build a complete landing page for hospital ma"
type textarea "x"
type textarea "build a complete landing page for hospital man"
type textarea "x"
type textarea "build a complete landing page for hospital mana"
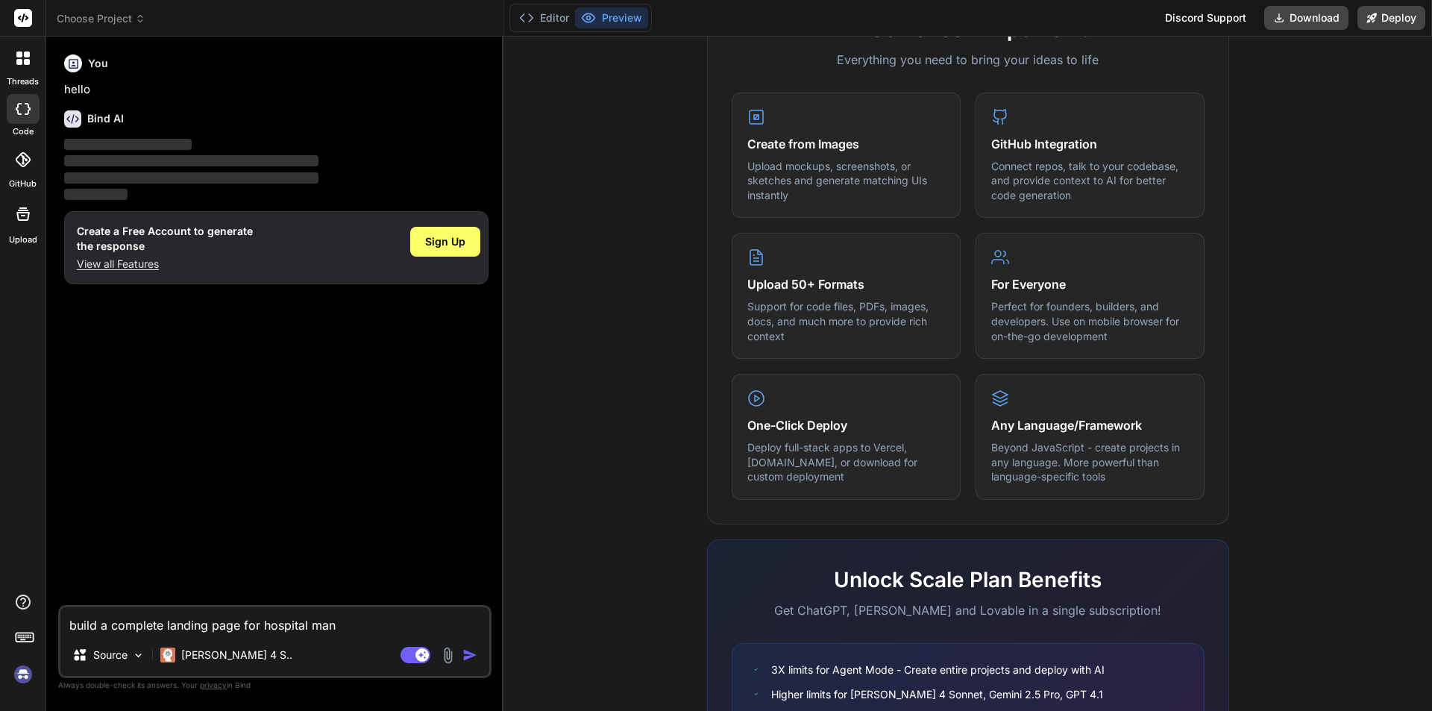
type textarea "x"
type textarea "build a complete landing page for hospital manag"
type textarea "x"
type textarea "build a complete landing page for hospital manage"
type textarea "x"
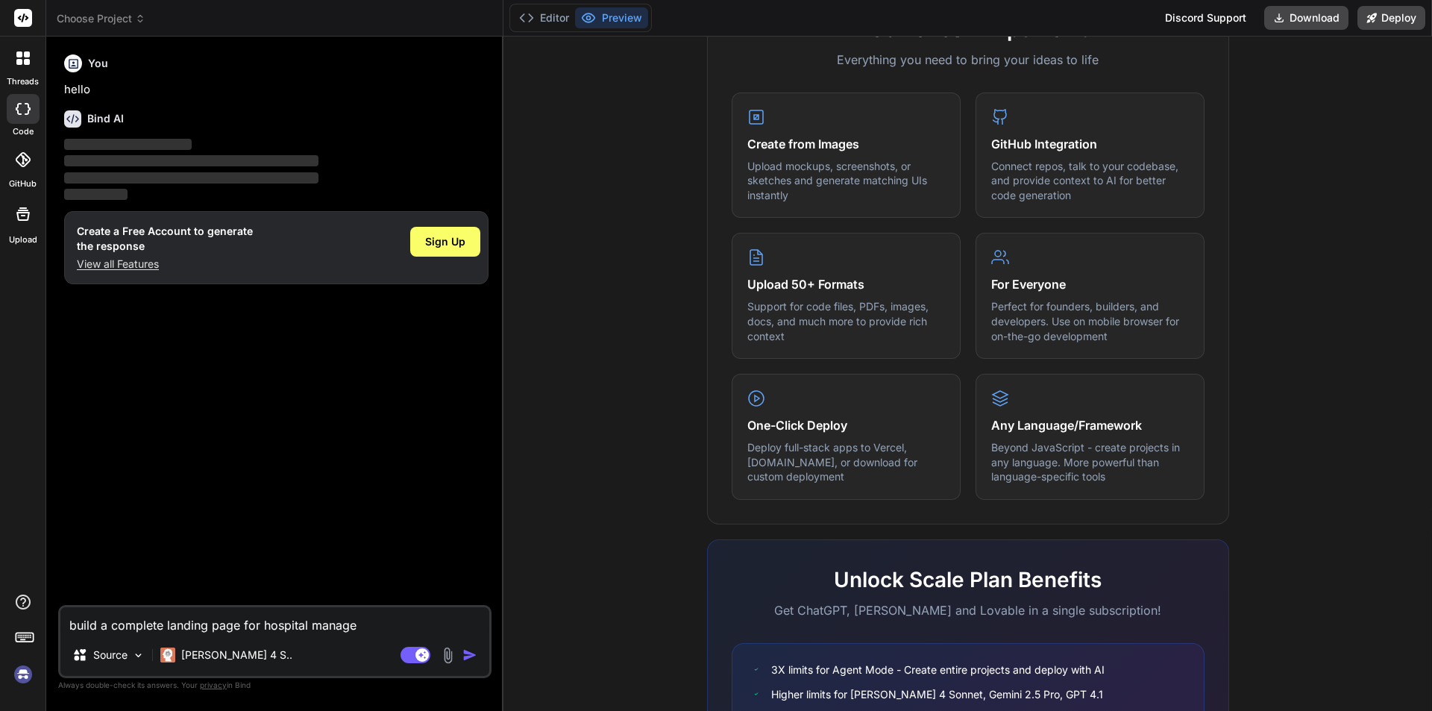
type textarea "build a complete landing page for hospital managem"
type textarea "x"
type textarea "build a complete landing page for hospital manageme"
type textarea "x"
type textarea "build a complete landing page for hospital managemen"
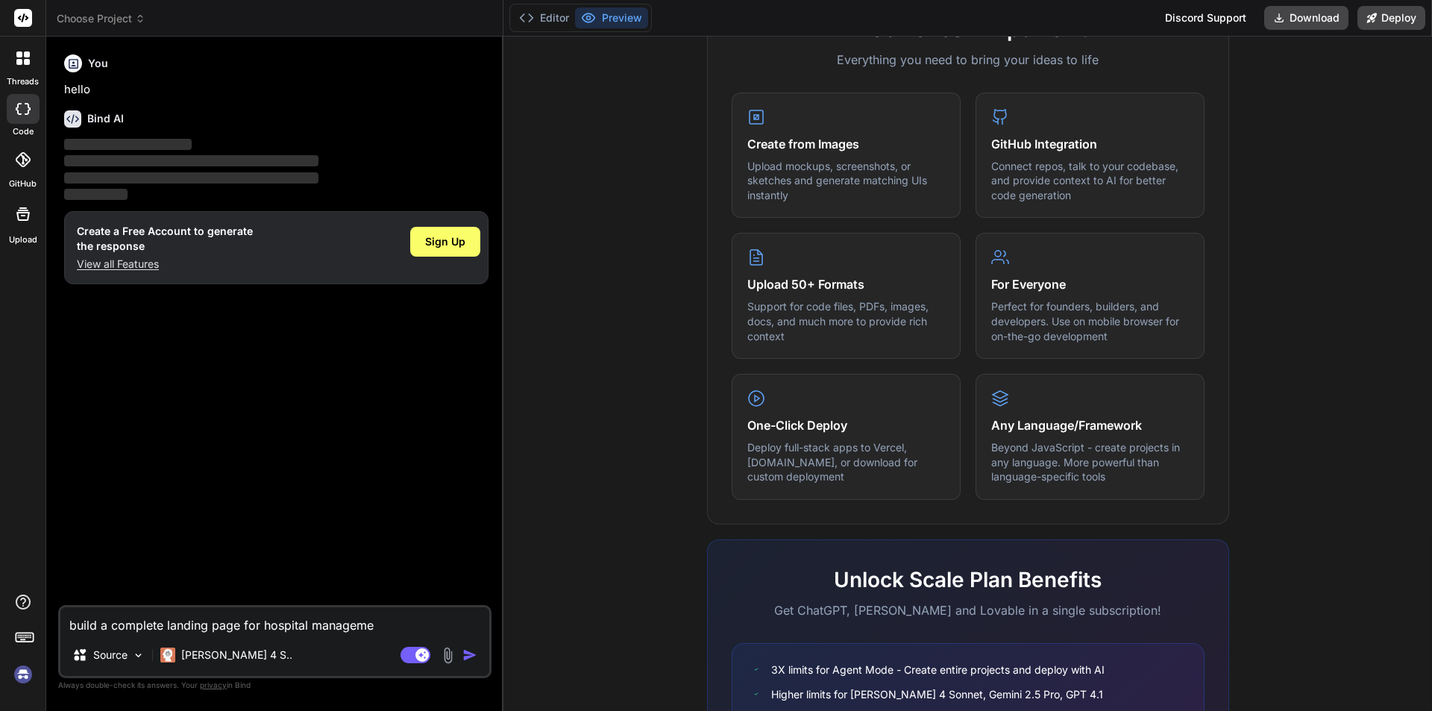
type textarea "x"
type textarea "build a complete landing page for hospital management"
type textarea "x"
click at [260, 624] on textarea "build a complete landing page for hospital management" at bounding box center [274, 620] width 429 height 27
type textarea "build a complete landing page fora hospital management"
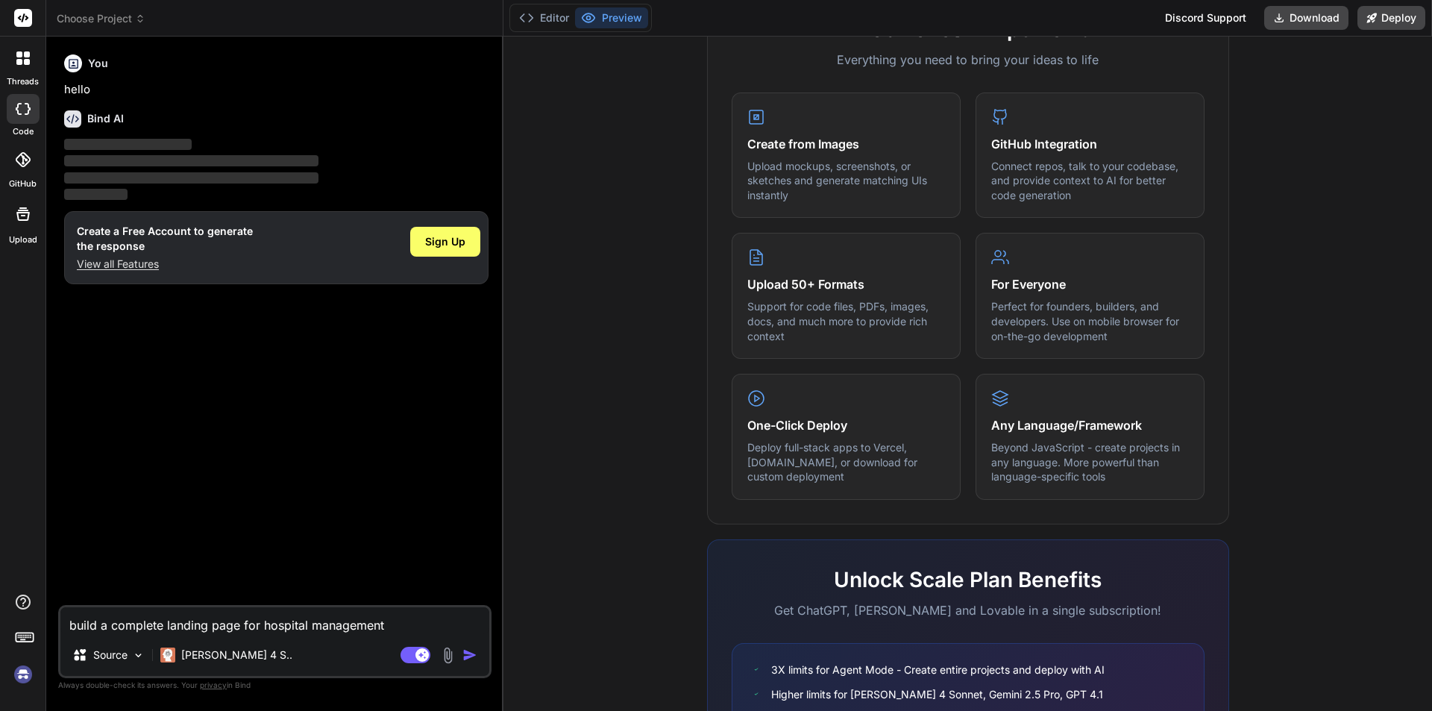
type textarea "x"
type textarea "build a complete landing page for hospital management"
type textarea "x"
type textarea "build a complete landing page for hospital management"
type textarea "x"
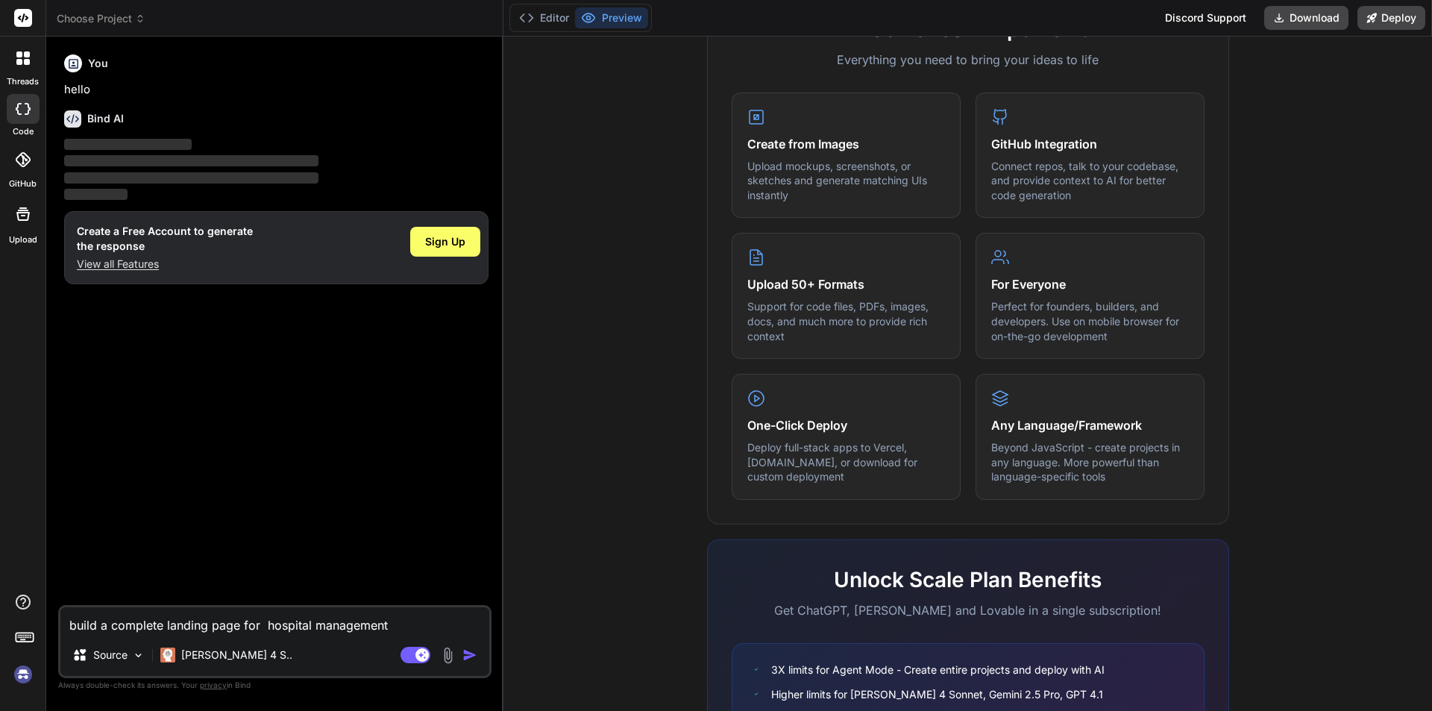
type textarea "build a complete landing page for a hospital management"
type textarea "x"
type textarea "build a complete landing page for a hospital management"
type textarea "x"
type textarea "Build a complete landing page for a hospital management"
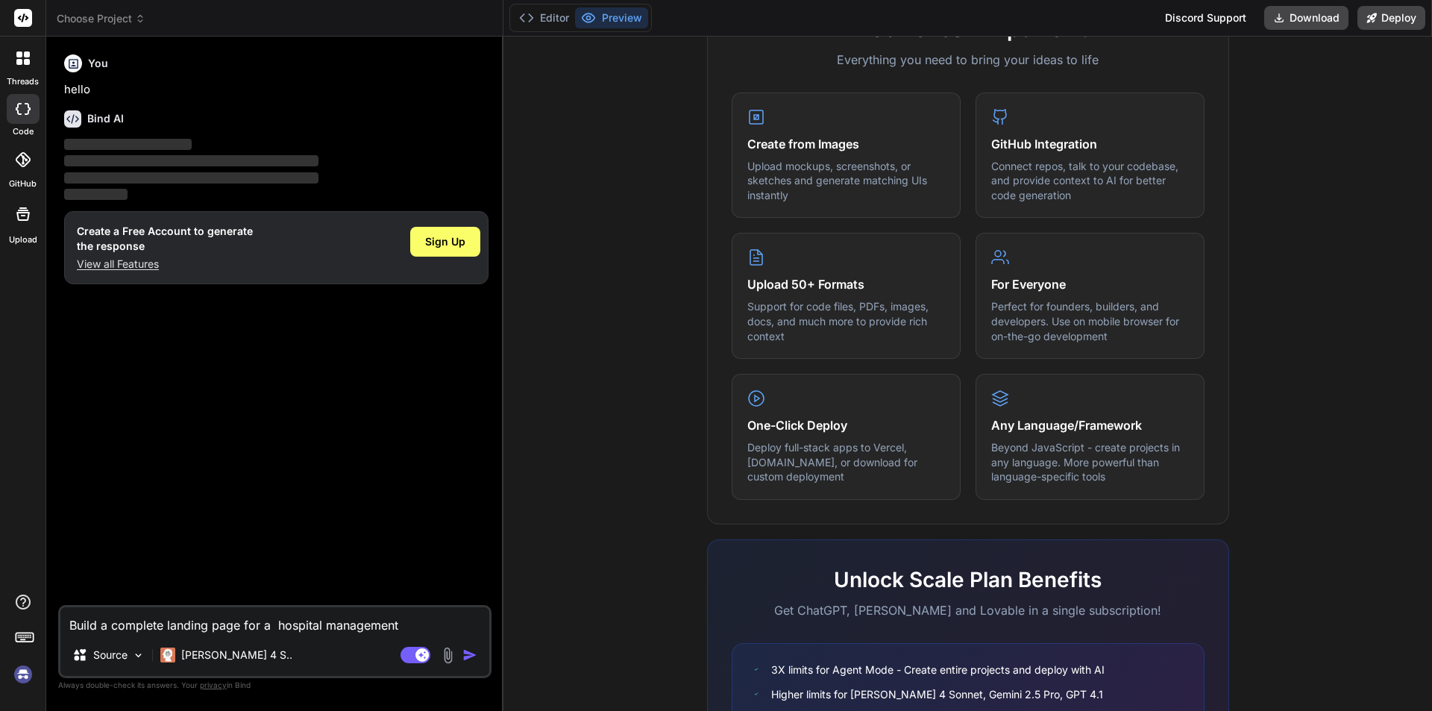
type textarea "x"
click at [408, 624] on textarea "Build a complete landing page for a hospital management" at bounding box center [274, 620] width 429 height 27
type textarea "Build a complete landing page for a hospital management"
click at [468, 655] on img "button" at bounding box center [469, 654] width 15 height 15
click at [412, 627] on textarea "Build a complete landing page for a hospital management" at bounding box center [274, 620] width 429 height 27
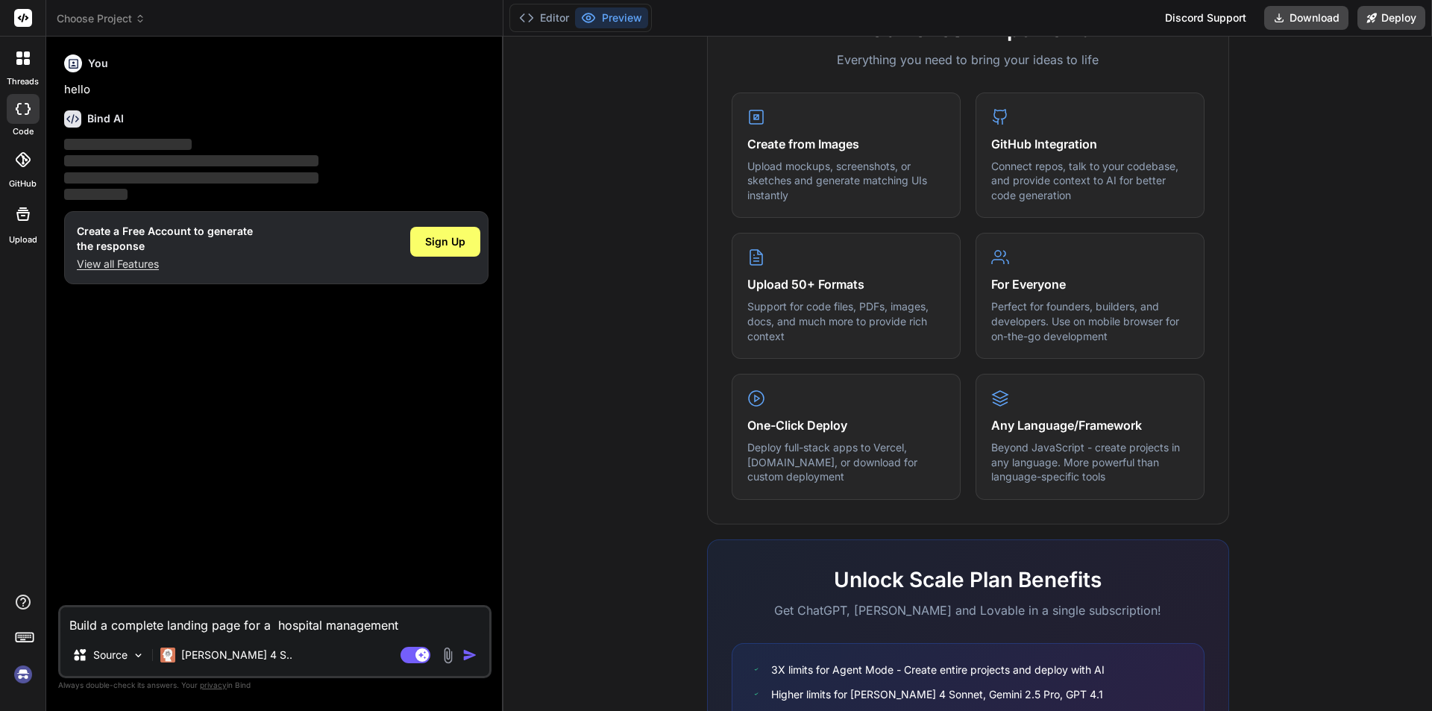
click at [473, 657] on img "button" at bounding box center [469, 654] width 15 height 15
click at [466, 656] on img "button" at bounding box center [469, 654] width 15 height 15
click at [439, 631] on textarea "Build a complete landing page for a hospital management" at bounding box center [274, 620] width 429 height 27
click at [418, 626] on textarea "Build a complete landing page for a hospital management" at bounding box center [274, 620] width 429 height 27
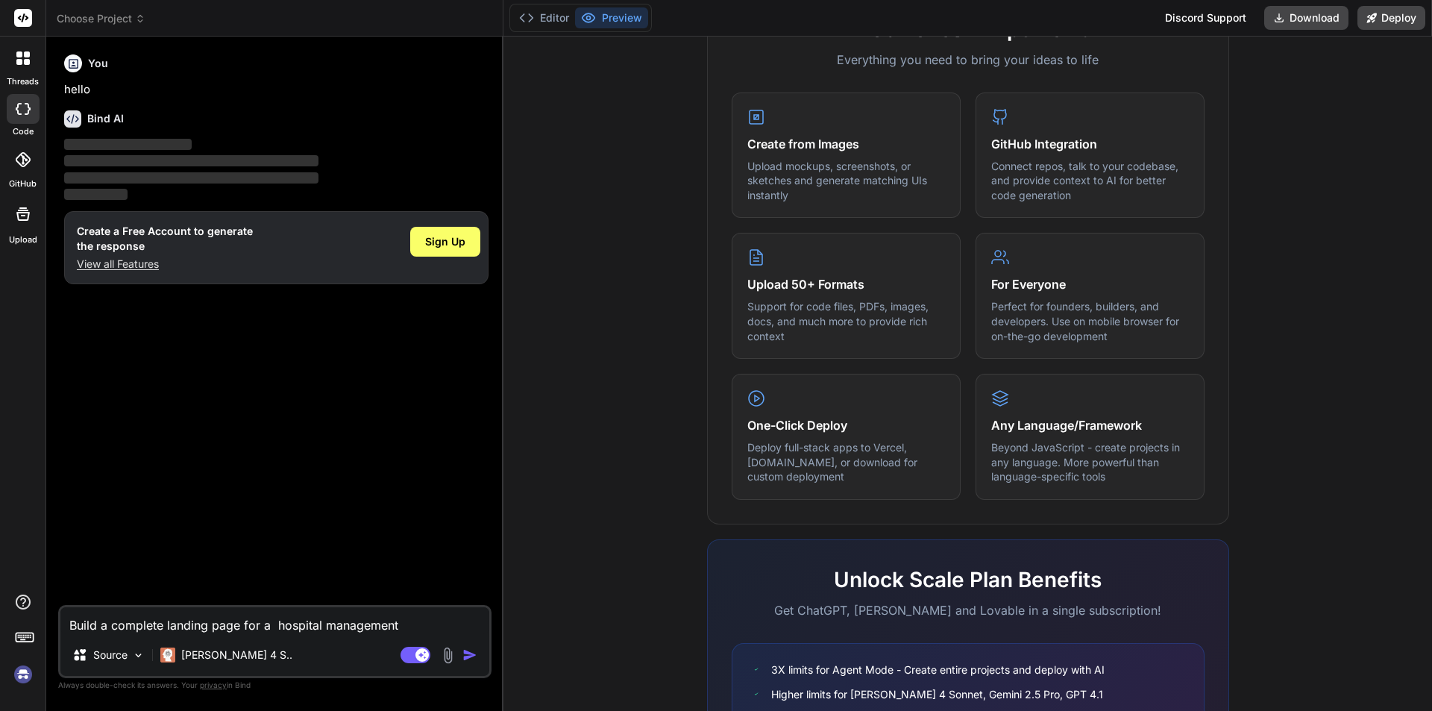
click at [468, 656] on img "button" at bounding box center [469, 654] width 15 height 15
click at [276, 248] on div "Create a Free Account to generate the response View all Features Sign Up" at bounding box center [276, 247] width 424 height 73
